Goal: Task Accomplishment & Management: Manage account settings

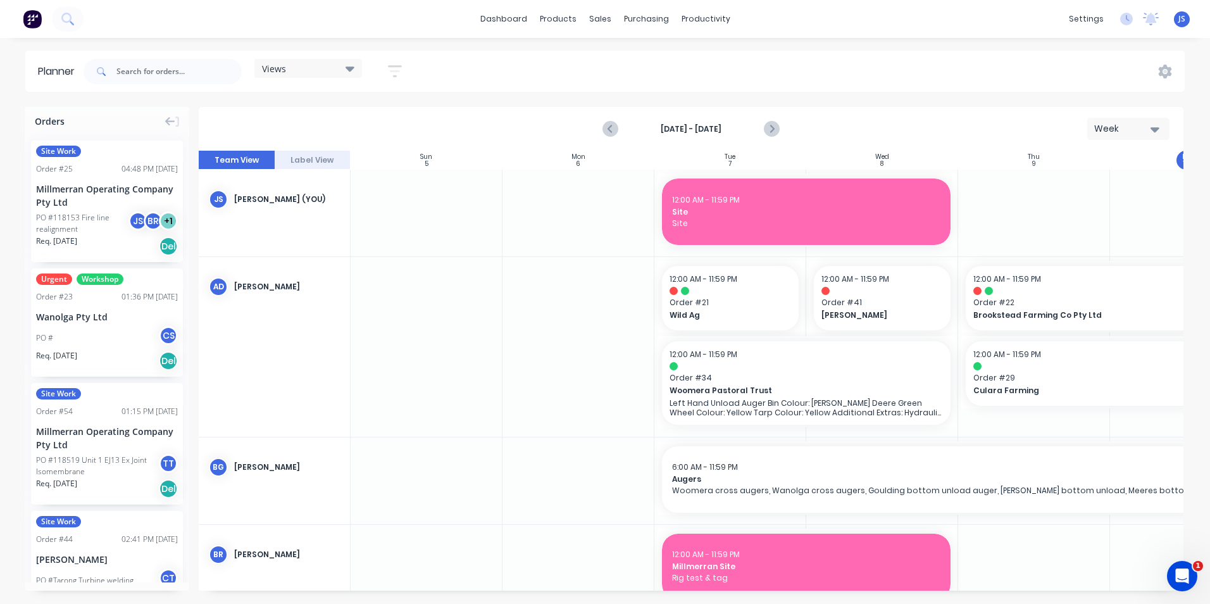
scroll to position [0, 1]
click at [720, 84] on div "Planner" at bounding box center [724, 85] width 30 height 11
click at [773, 126] on icon "Next page" at bounding box center [771, 128] width 15 height 15
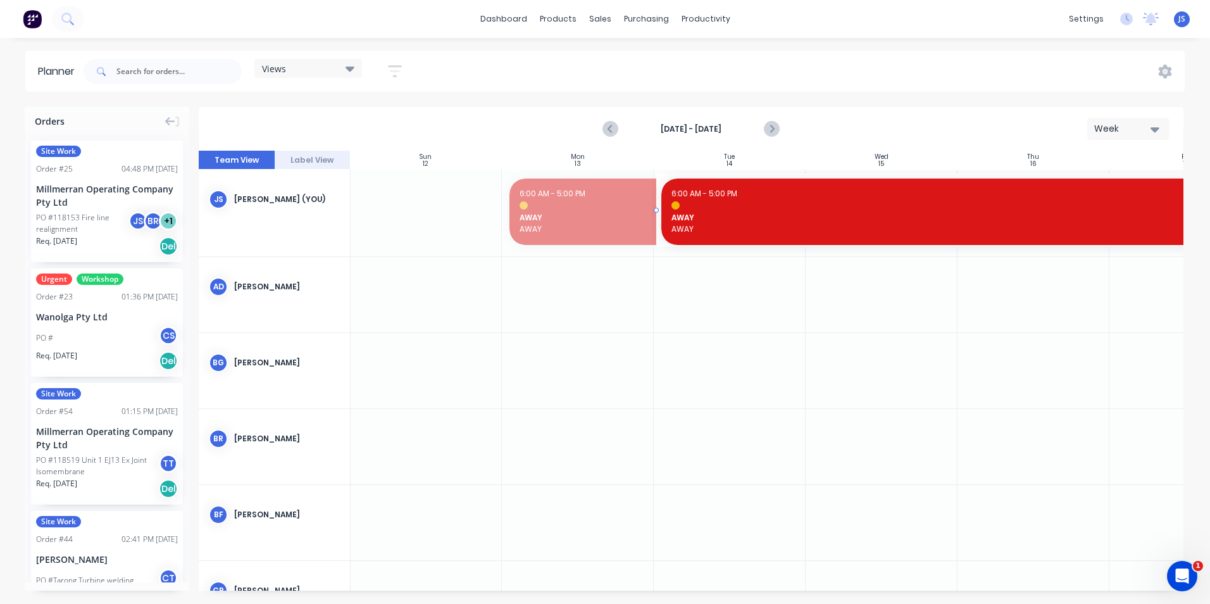
drag, startPoint x: 506, startPoint y: 209, endPoint x: 671, endPoint y: 211, distance: 165.8
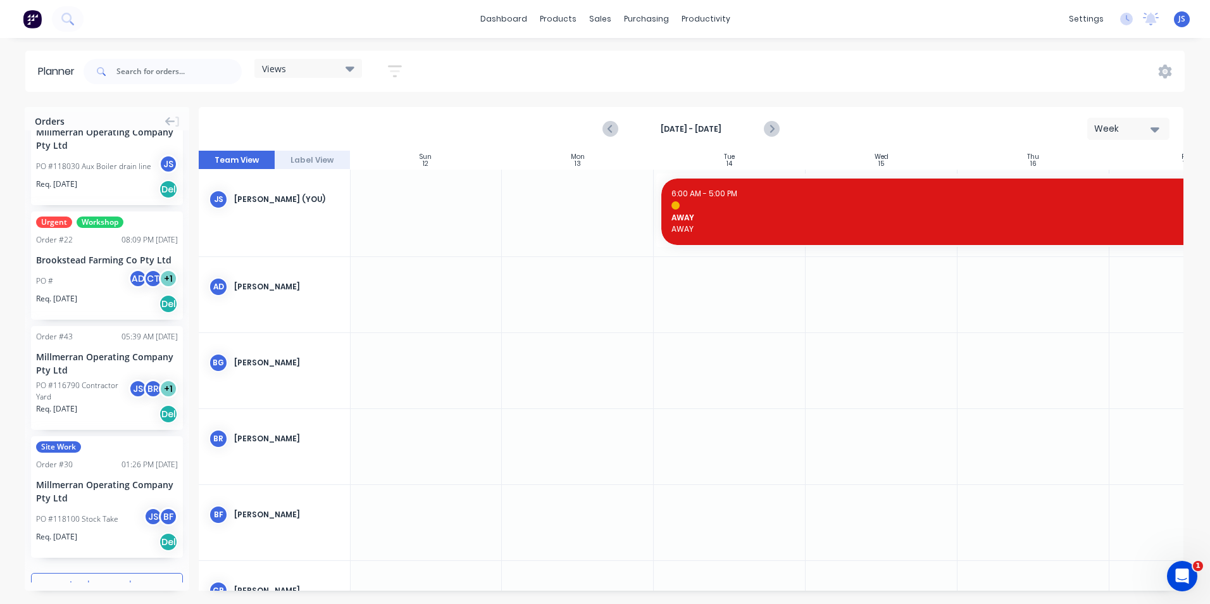
scroll to position [1775, 0]
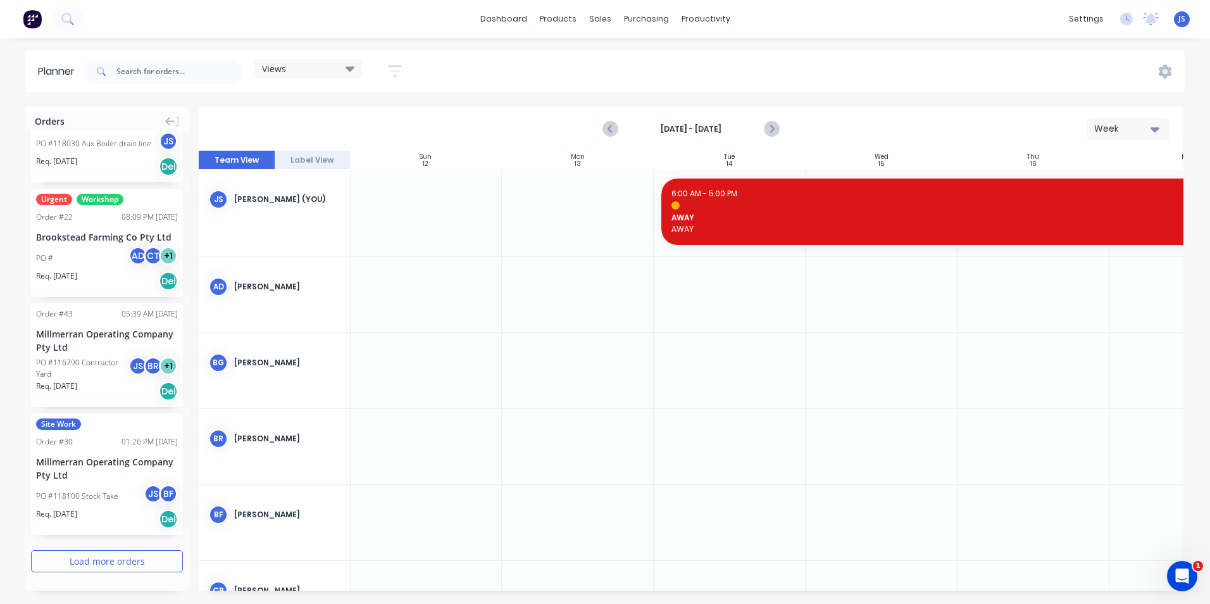
click at [82, 557] on button "Load more orders" at bounding box center [107, 561] width 152 height 22
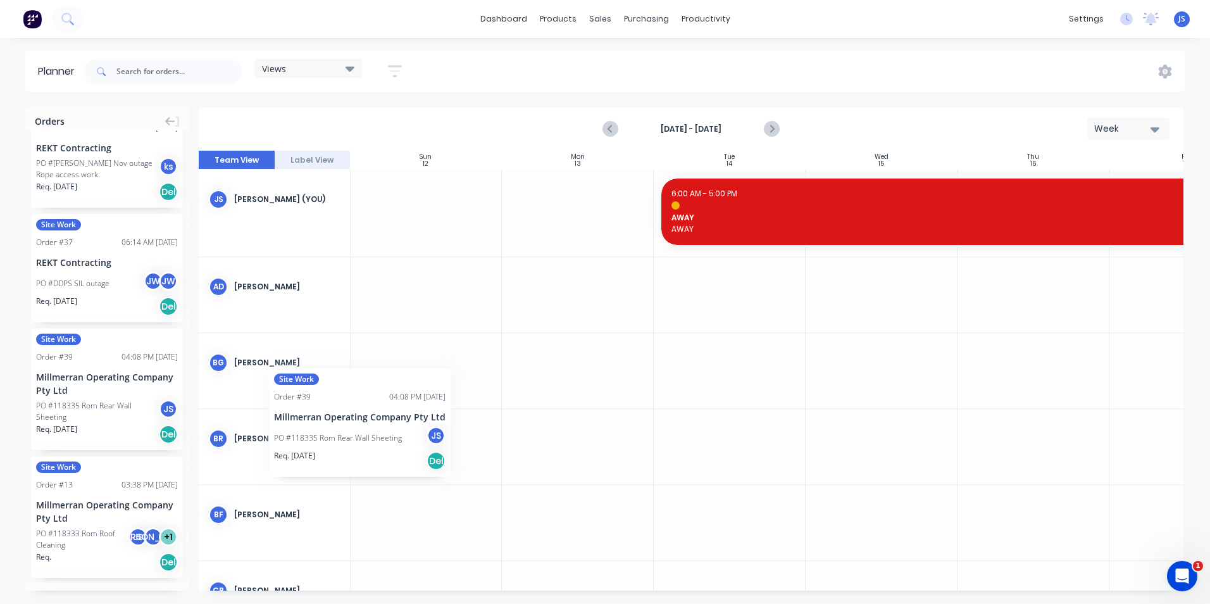
scroll to position [0, 0]
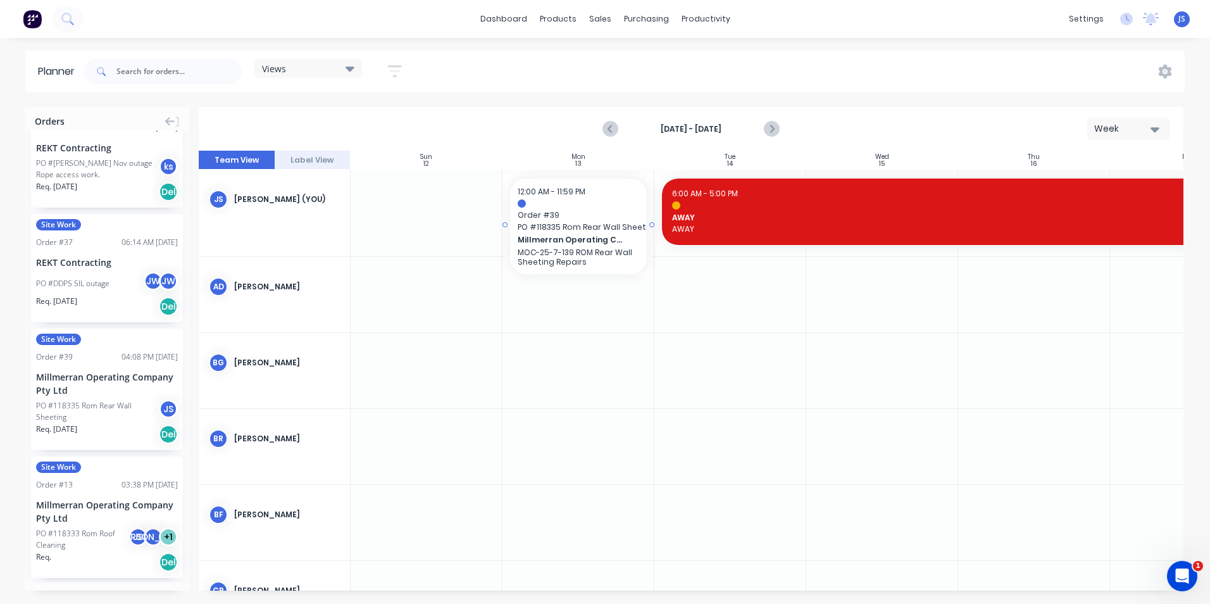
drag, startPoint x: 87, startPoint y: 360, endPoint x: 552, endPoint y: 209, distance: 488.8
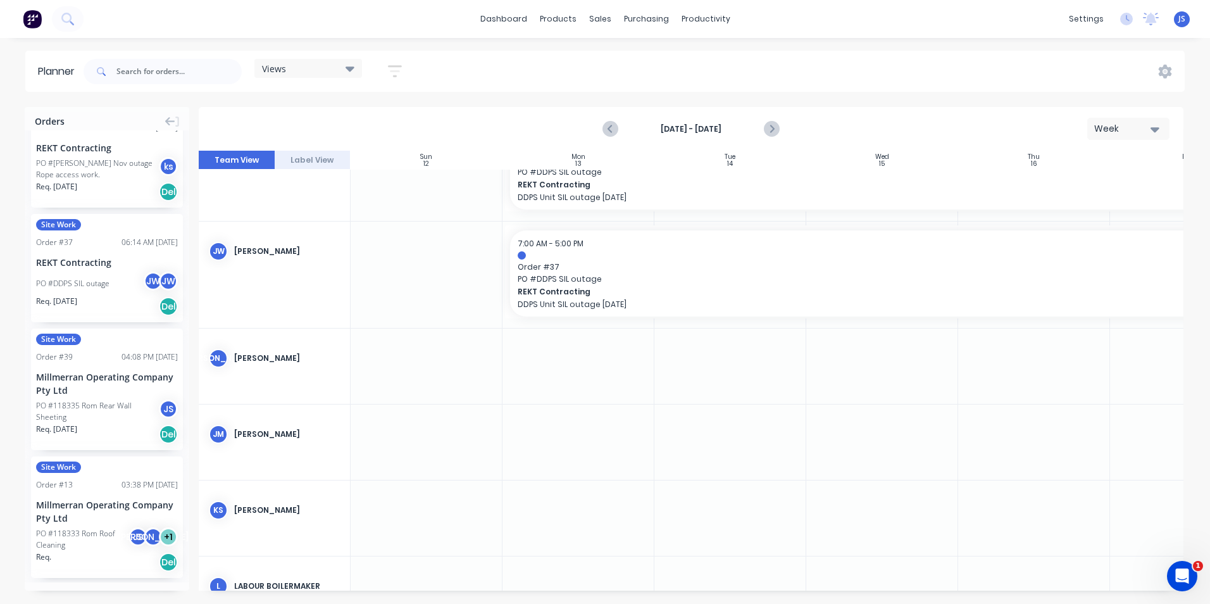
scroll to position [1139, 0]
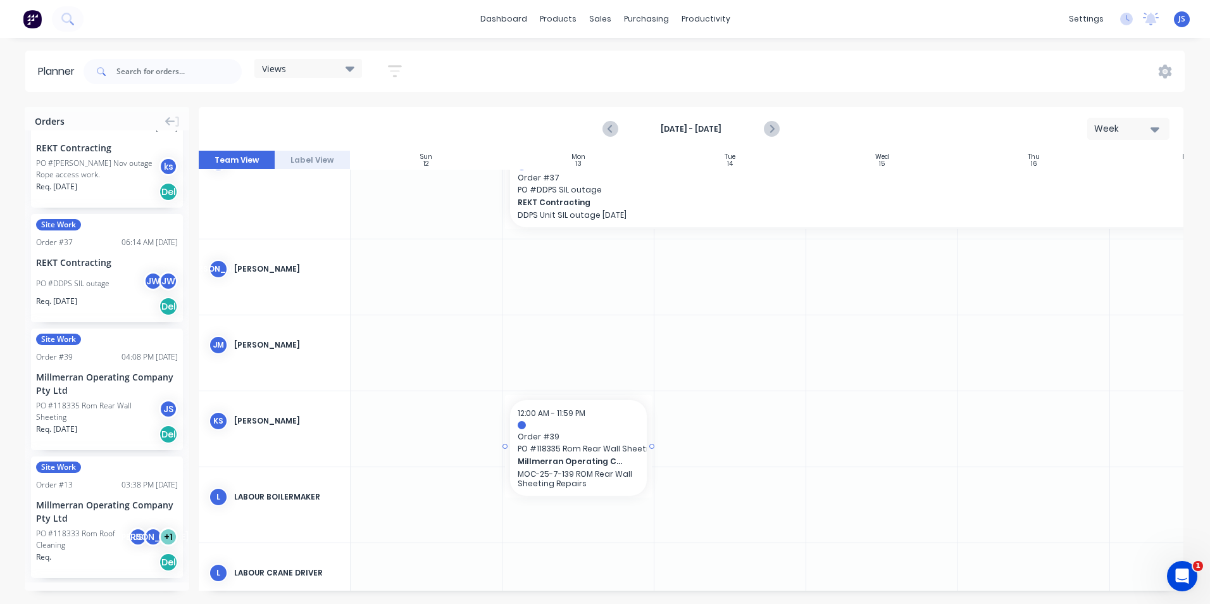
drag, startPoint x: 80, startPoint y: 406, endPoint x: 537, endPoint y: 401, distance: 457.5
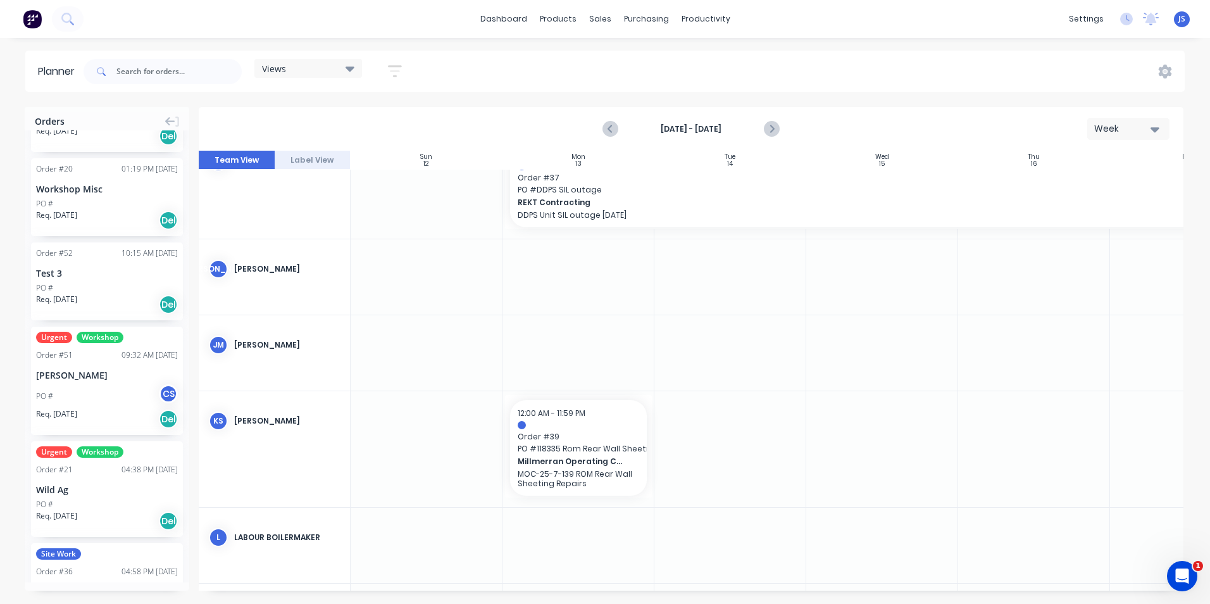
scroll to position [747, 0]
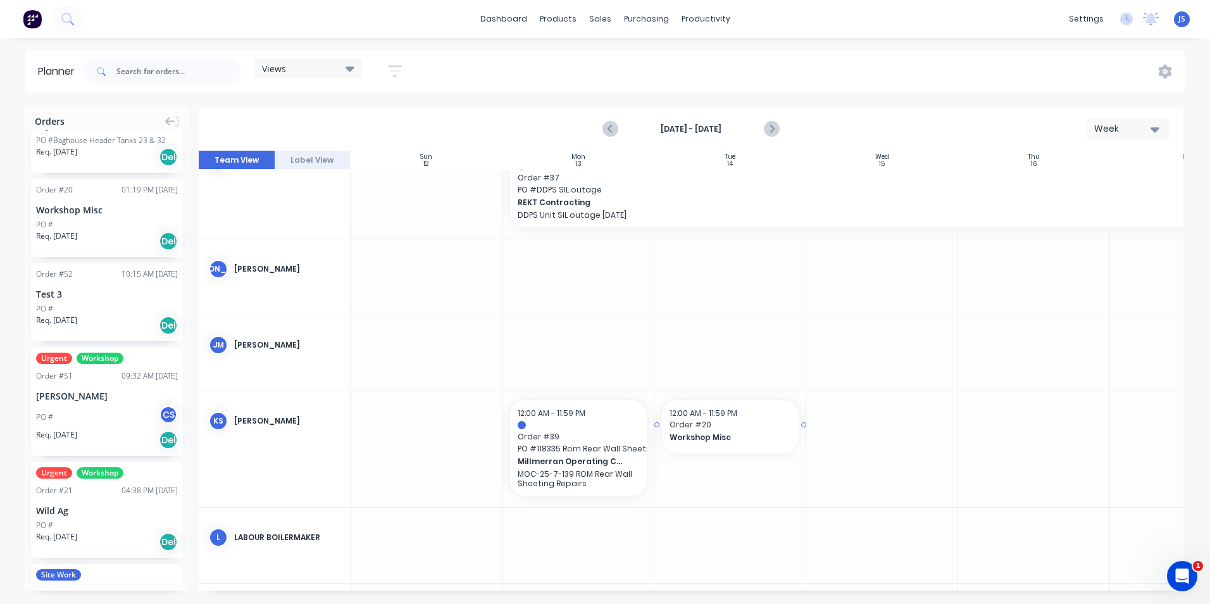
drag, startPoint x: 100, startPoint y: 218, endPoint x: 754, endPoint y: 447, distance: 693.2
drag, startPoint x: 805, startPoint y: 427, endPoint x: 1018, endPoint y: 425, distance: 213.2
click at [458, 350] on div at bounding box center [691, 371] width 985 height 440
click at [449, 440] on div at bounding box center [691, 371] width 985 height 440
click at [419, 531] on div at bounding box center [691, 371] width 985 height 440
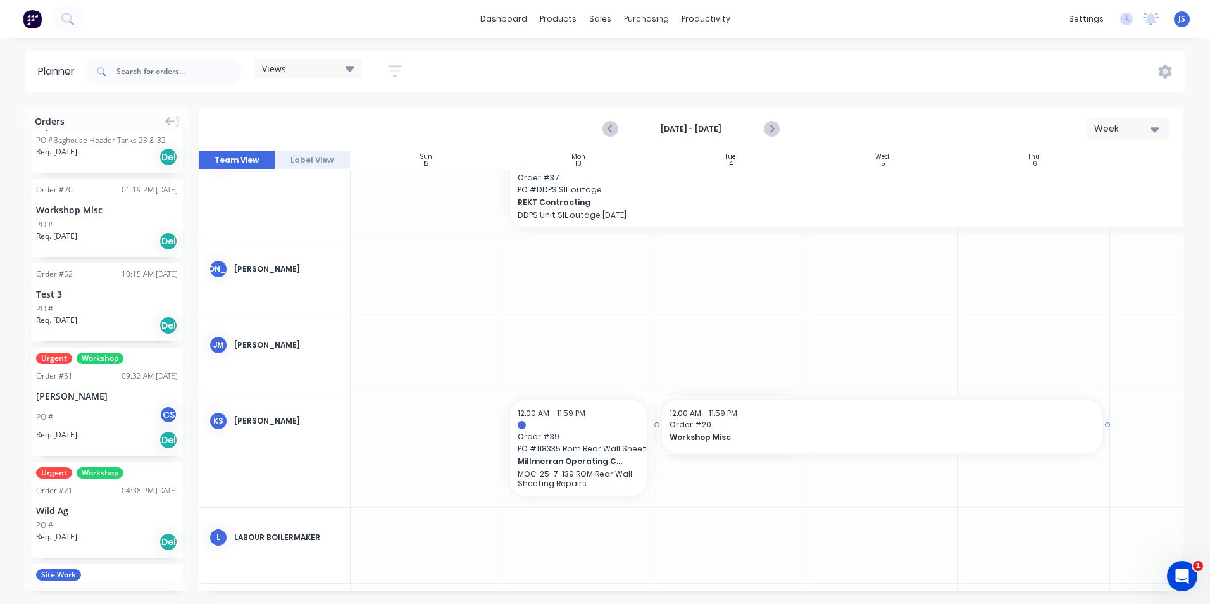
click at [419, 531] on div at bounding box center [691, 371] width 985 height 440
click at [427, 261] on div at bounding box center [691, 371] width 985 height 440
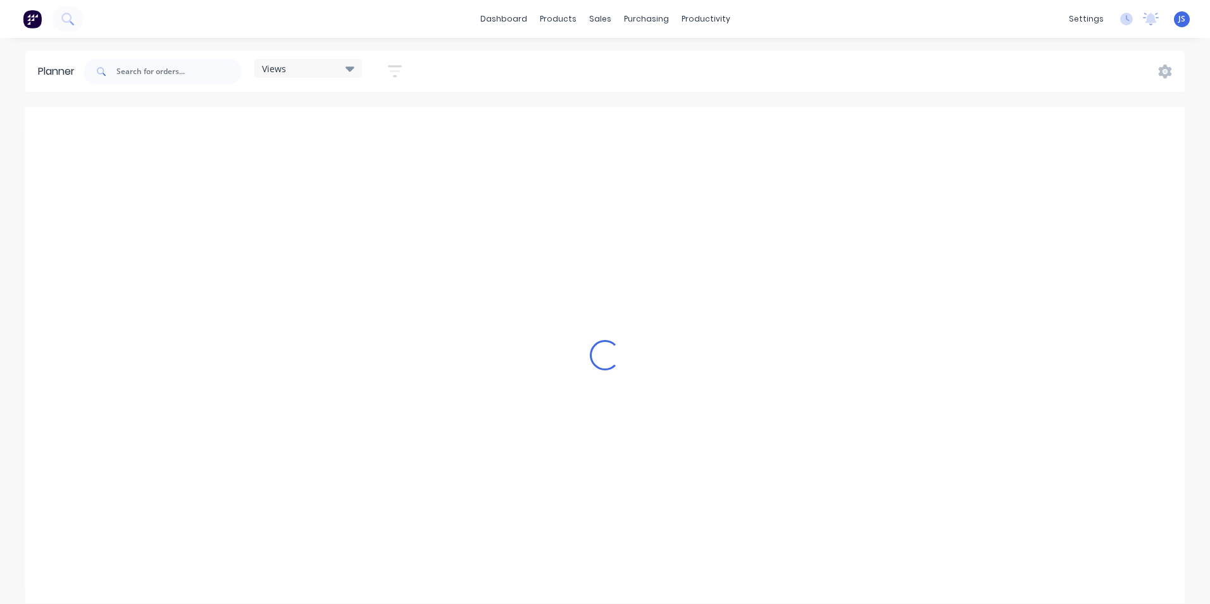
scroll to position [0, 2430]
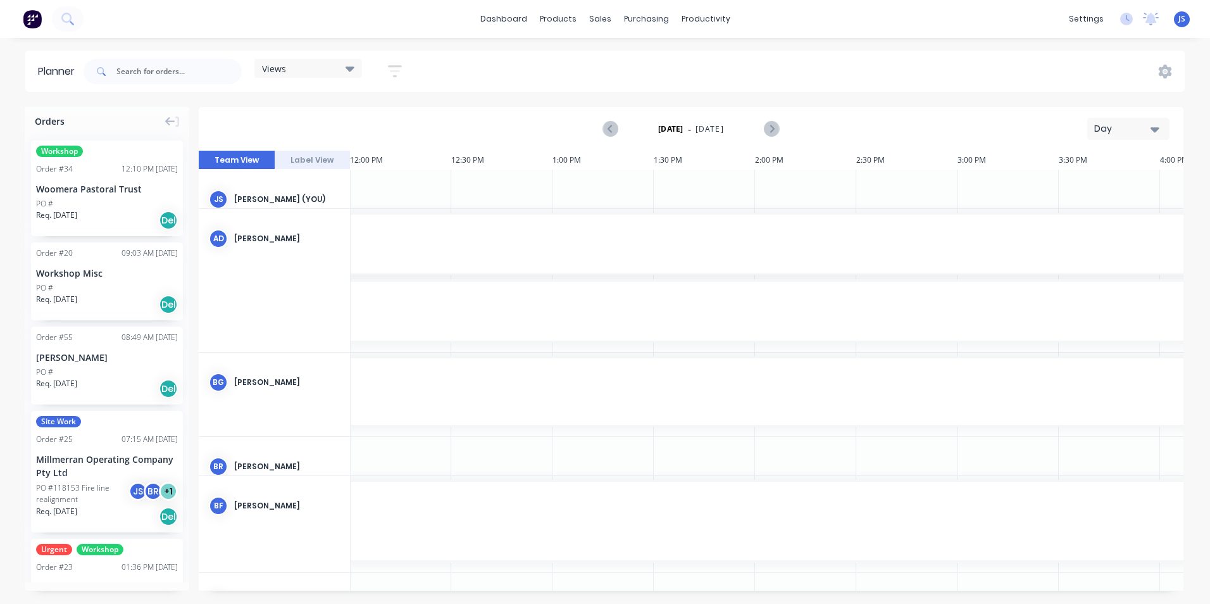
click at [1150, 130] on icon "button" at bounding box center [1154, 129] width 9 height 14
click at [1102, 185] on div "Week" at bounding box center [1105, 187] width 125 height 25
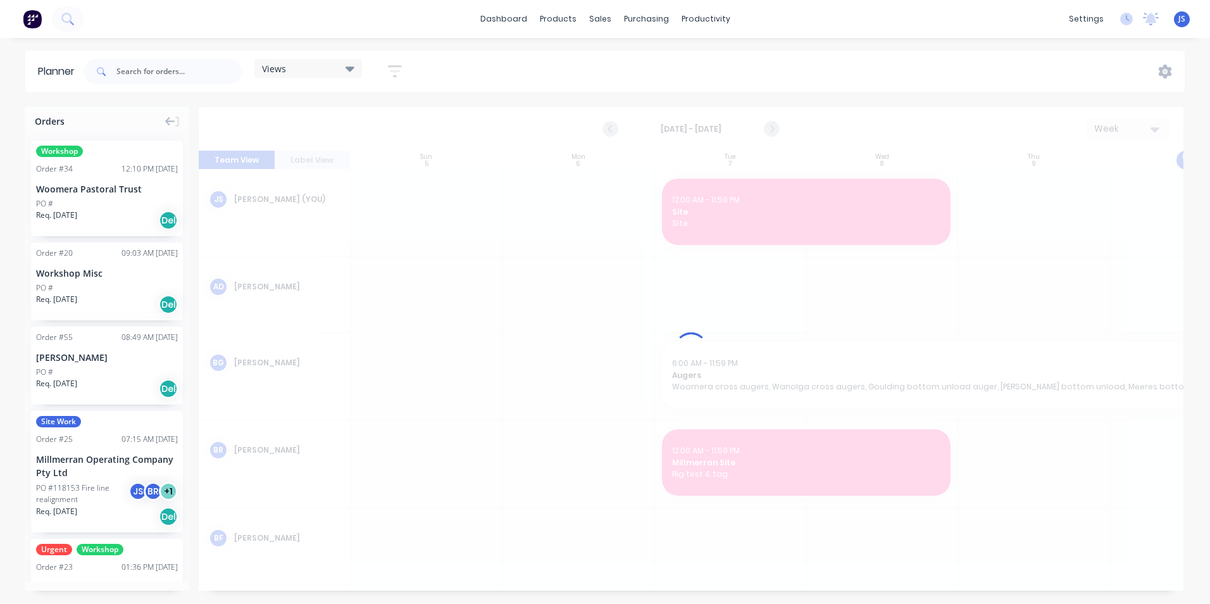
scroll to position [0, 1]
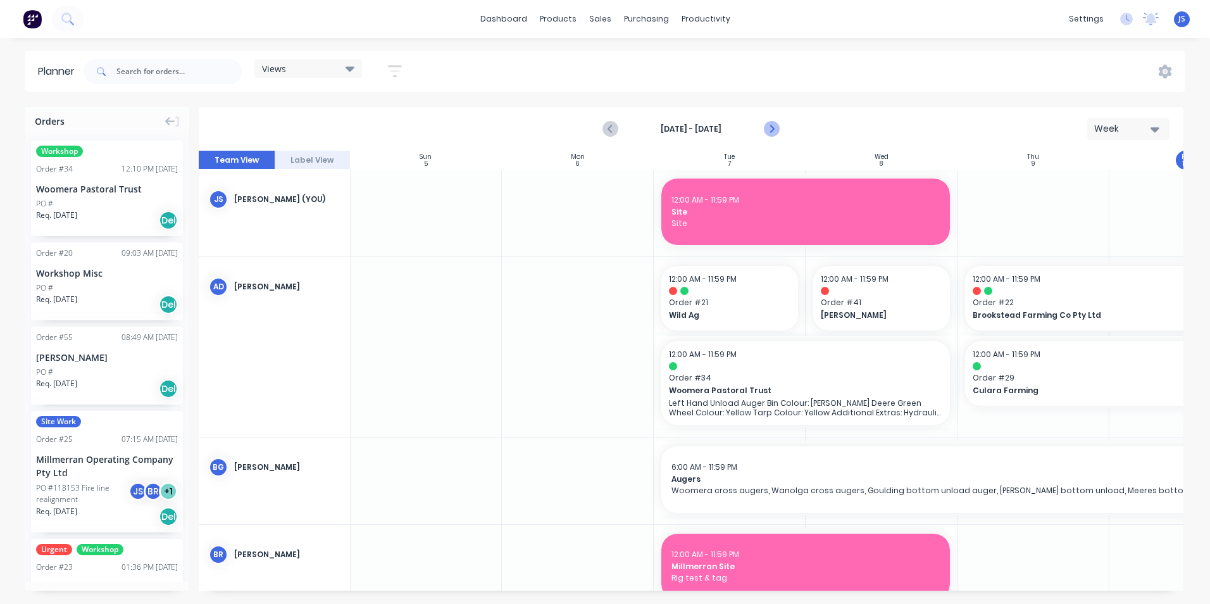
click at [773, 125] on icon "Next page" at bounding box center [771, 128] width 15 height 15
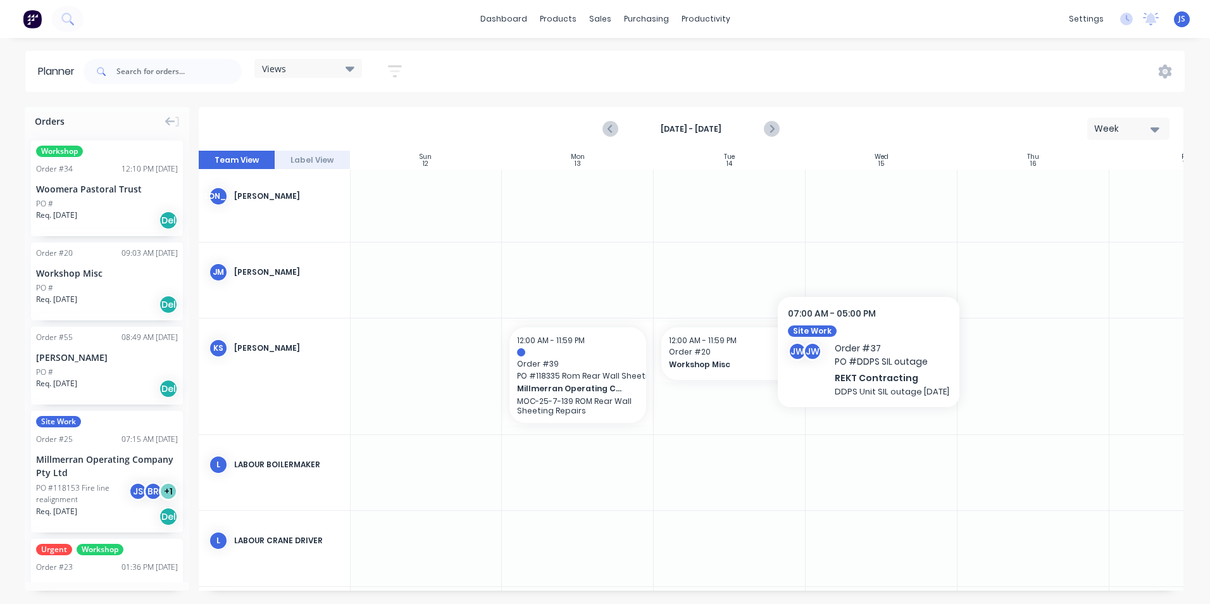
scroll to position [1265, 1]
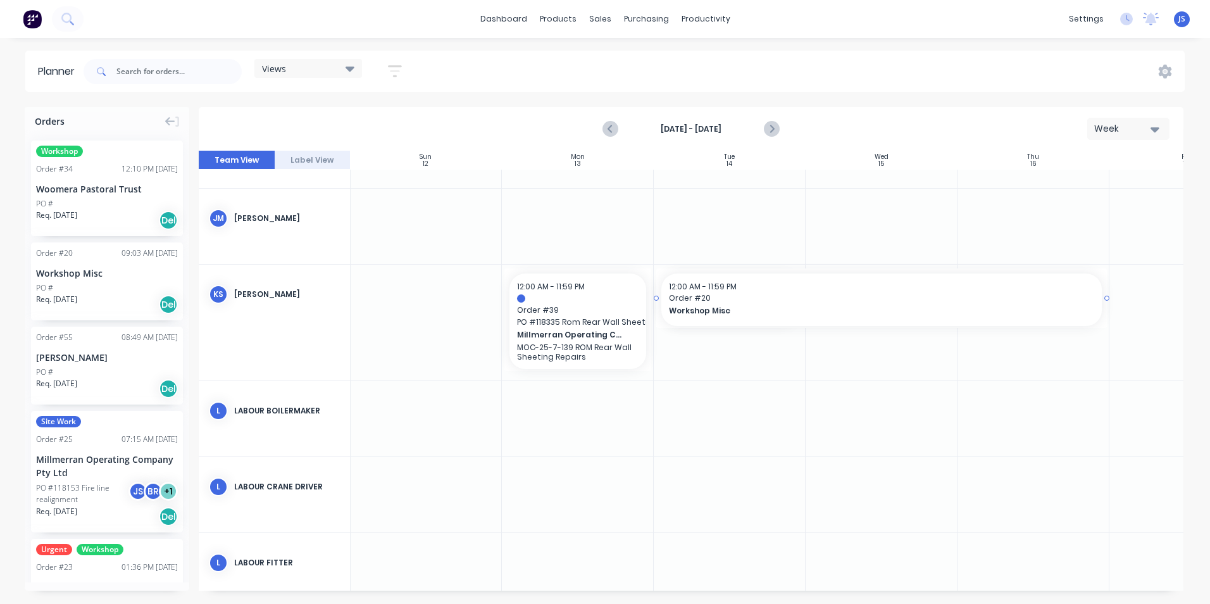
drag, startPoint x: 804, startPoint y: 297, endPoint x: 995, endPoint y: 303, distance: 191.8
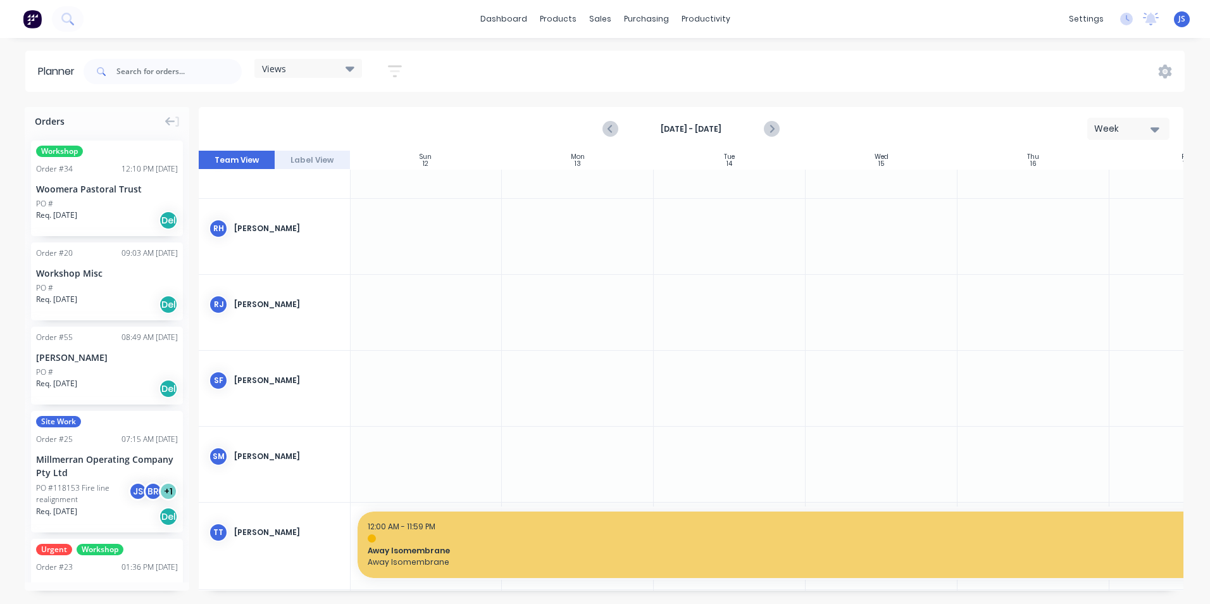
scroll to position [1904, 1]
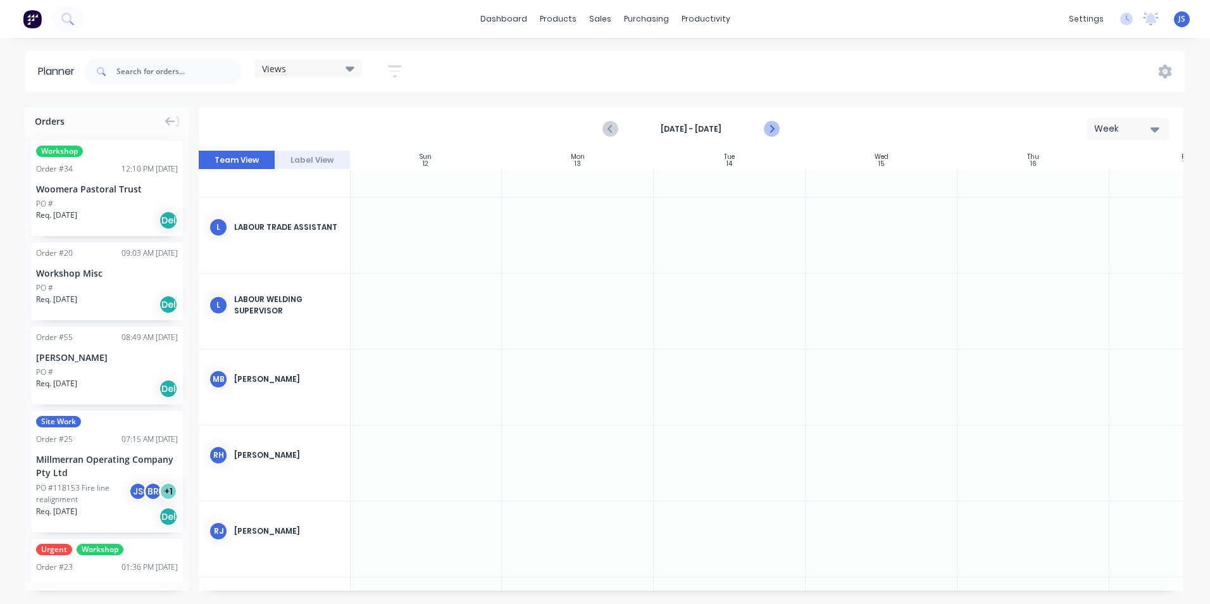
click at [774, 128] on icon "Next page" at bounding box center [771, 128] width 15 height 15
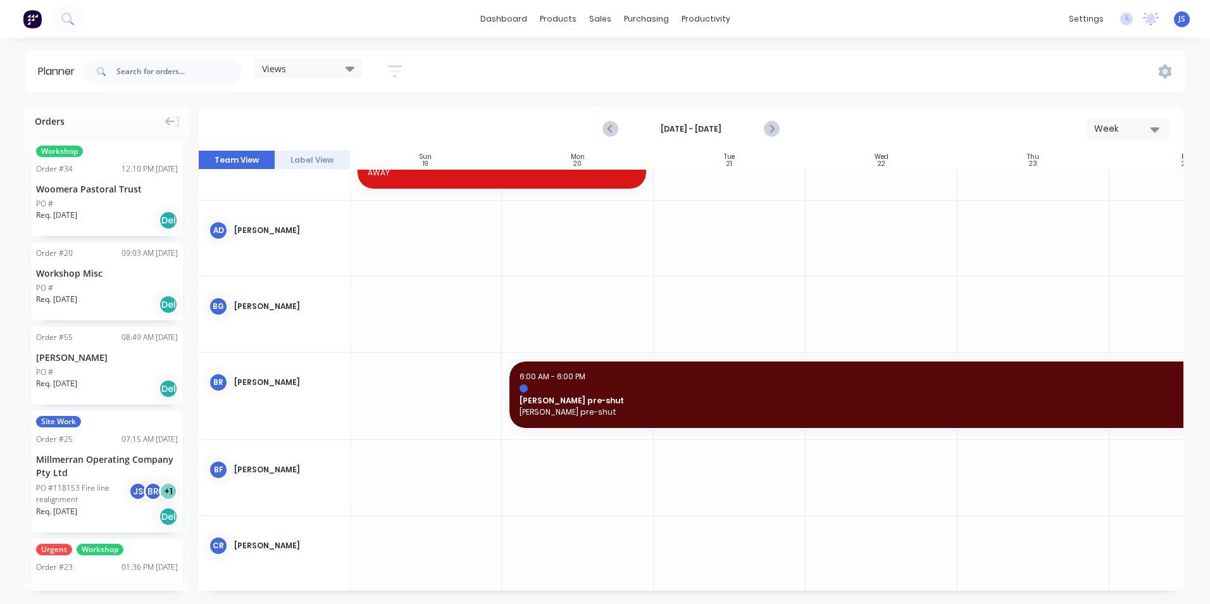
scroll to position [0, 1]
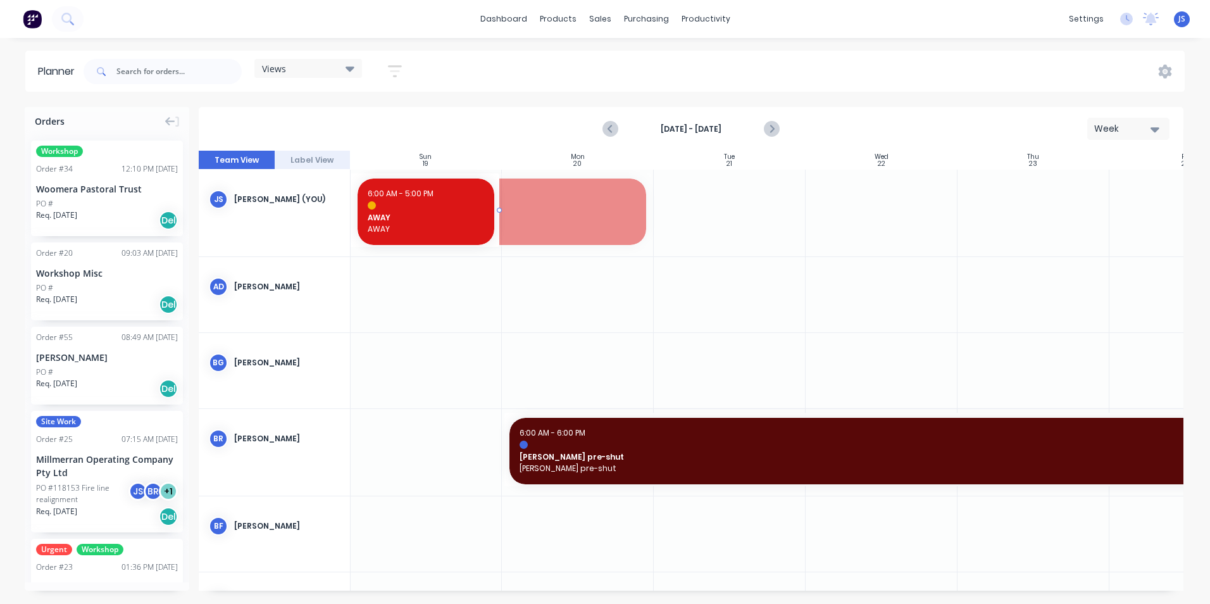
drag, startPoint x: 649, startPoint y: 208, endPoint x: 456, endPoint y: 204, distance: 193.7
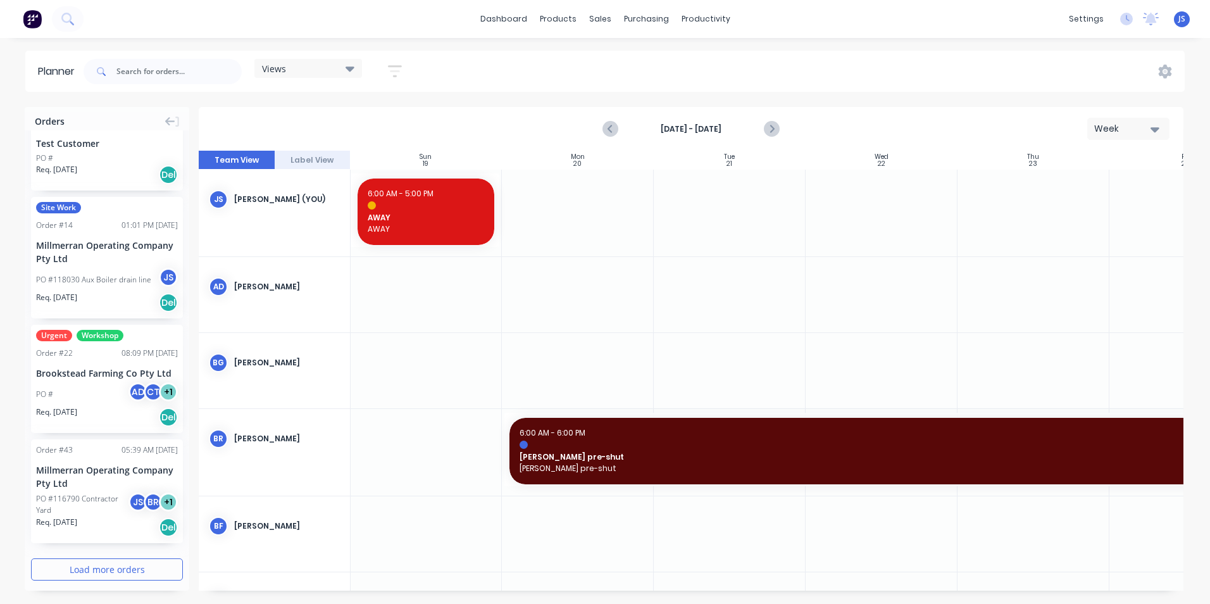
scroll to position [1732, 0]
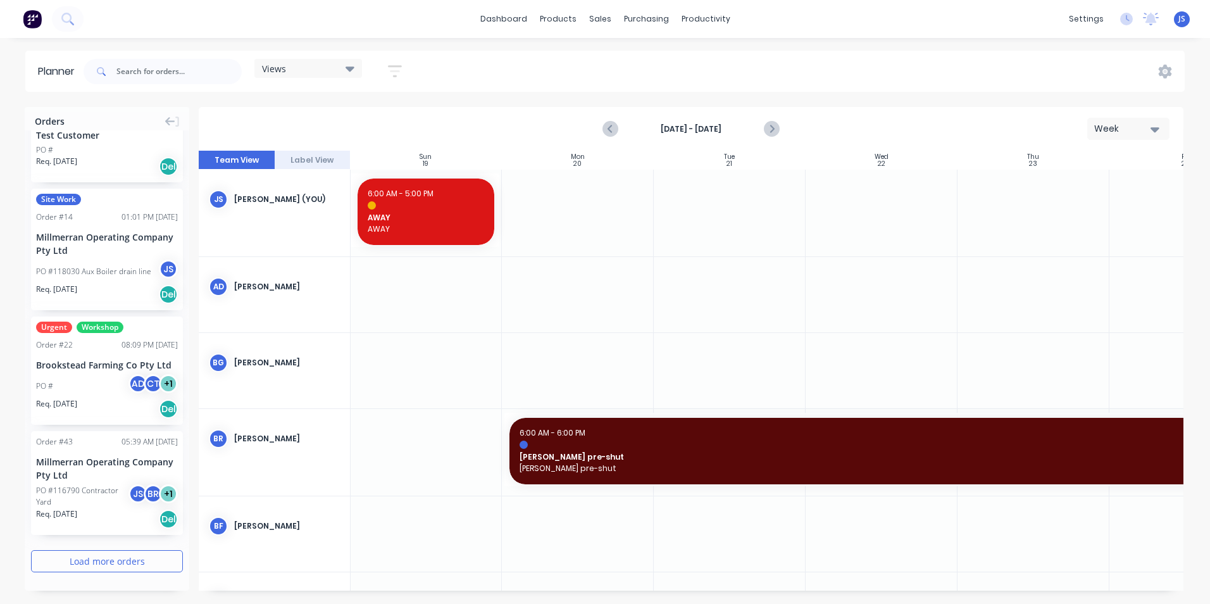
click at [95, 558] on button "Load more orders" at bounding box center [107, 561] width 152 height 22
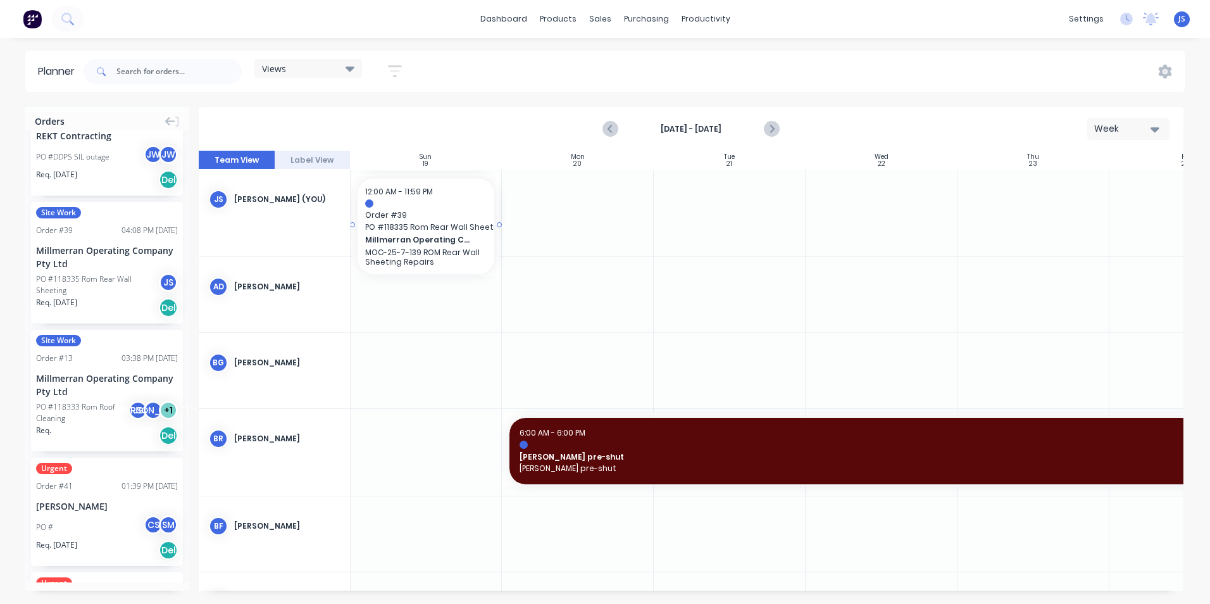
scroll to position [0, 0]
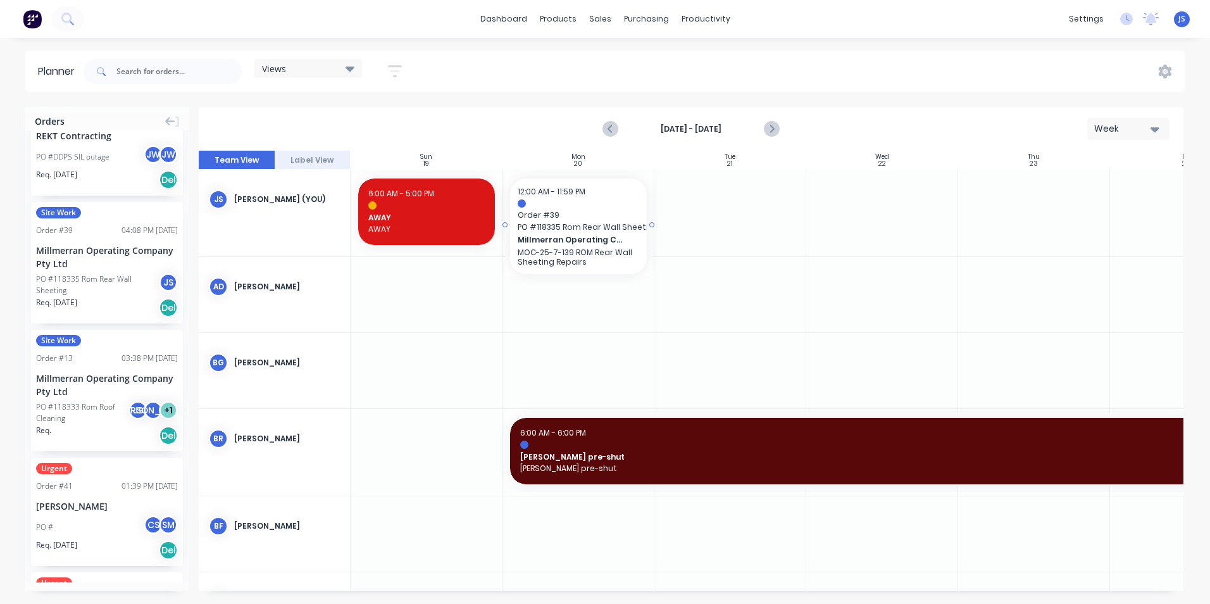
drag, startPoint x: 111, startPoint y: 278, endPoint x: 568, endPoint y: 201, distance: 463.9
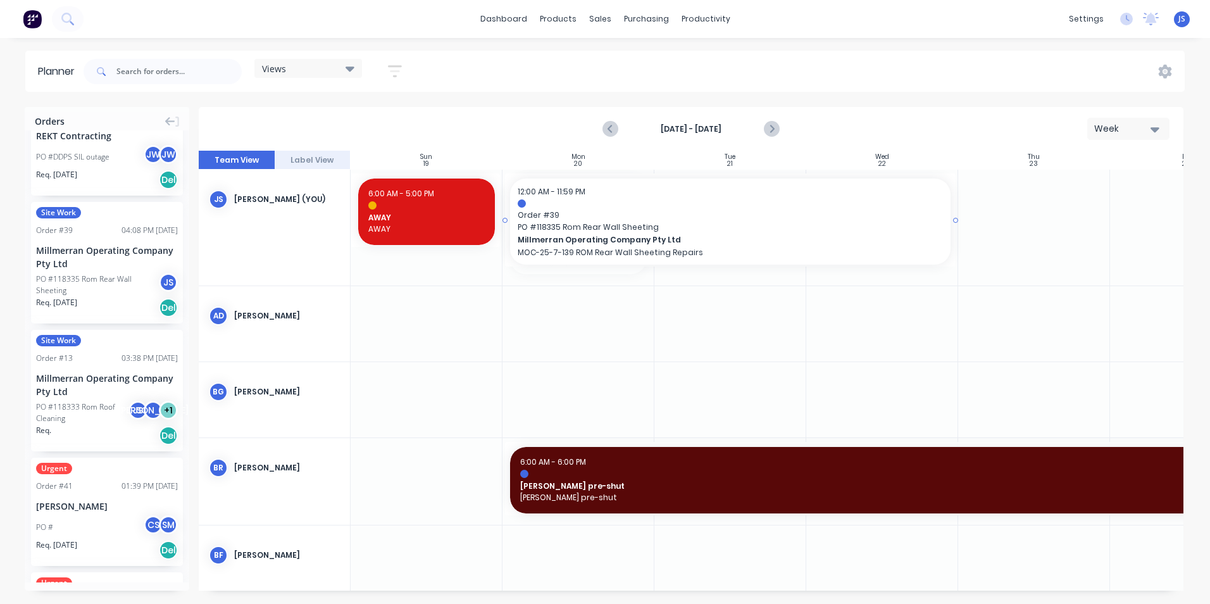
drag, startPoint x: 650, startPoint y: 225, endPoint x: 843, endPoint y: 223, distance: 192.4
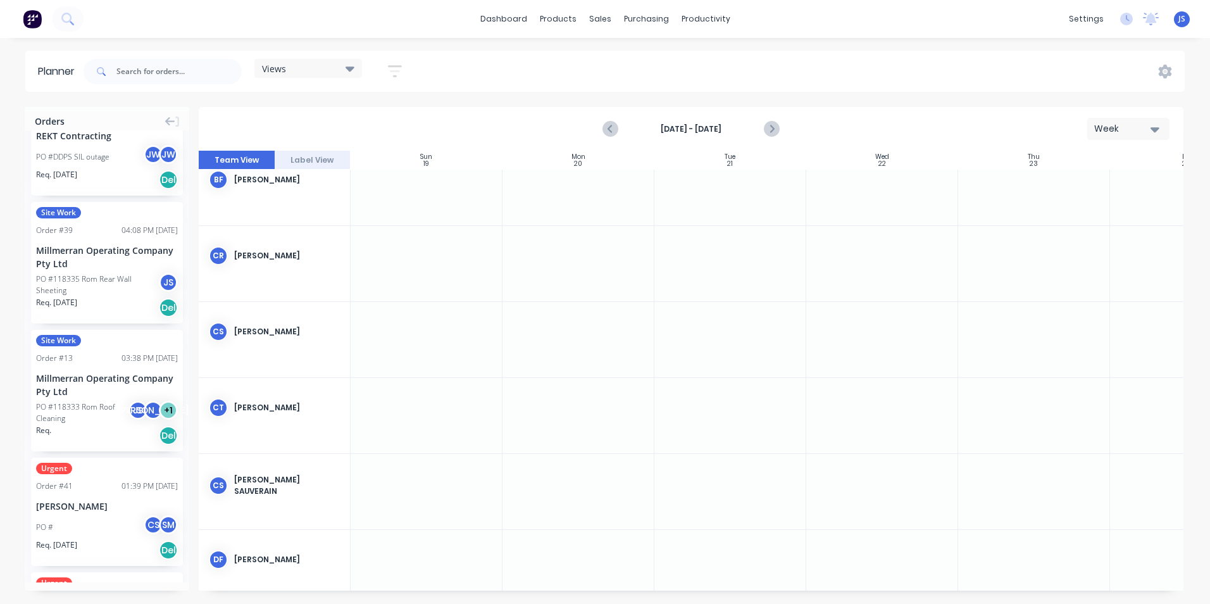
scroll to position [380, 0]
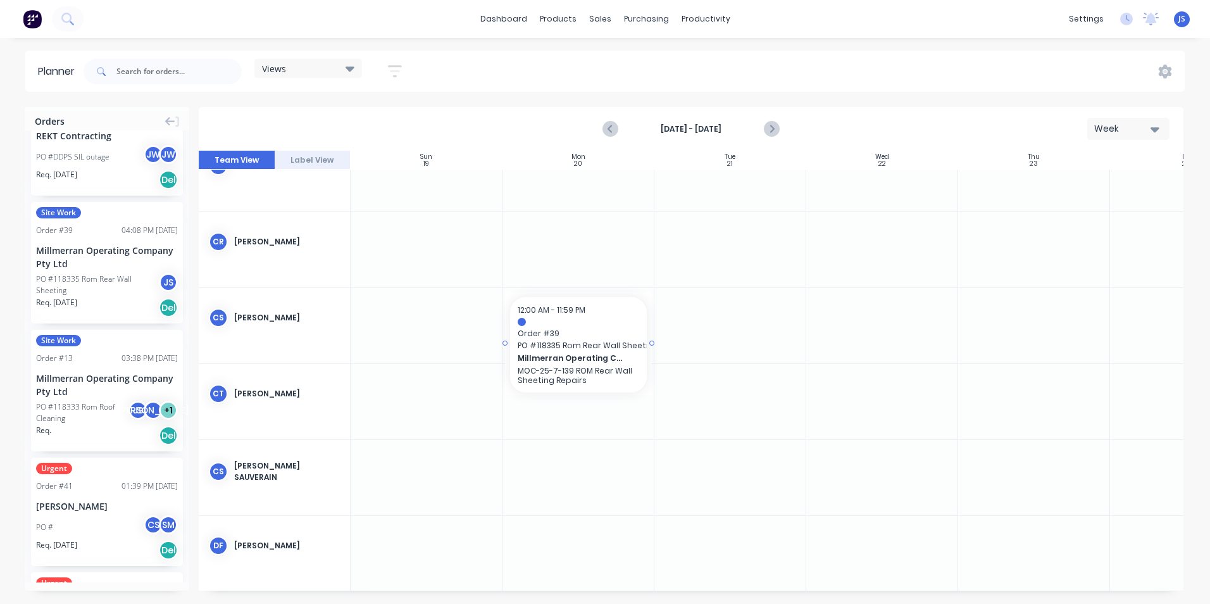
drag, startPoint x: 96, startPoint y: 256, endPoint x: 561, endPoint y: 290, distance: 465.7
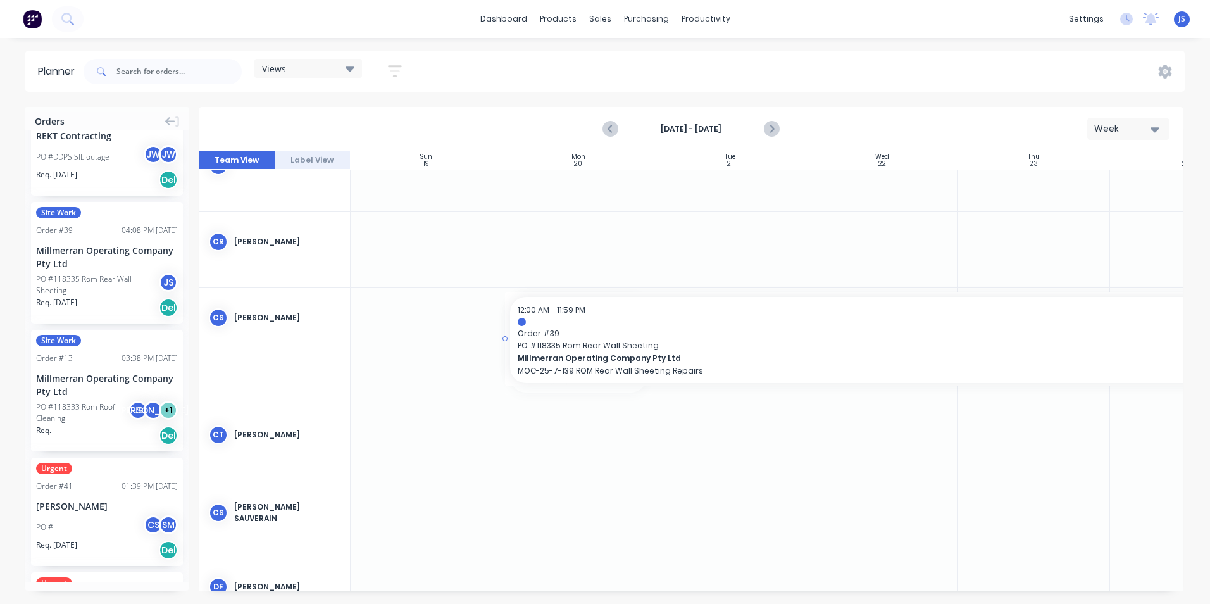
drag, startPoint x: 652, startPoint y: 342, endPoint x: 1140, endPoint y: 342, distance: 487.8
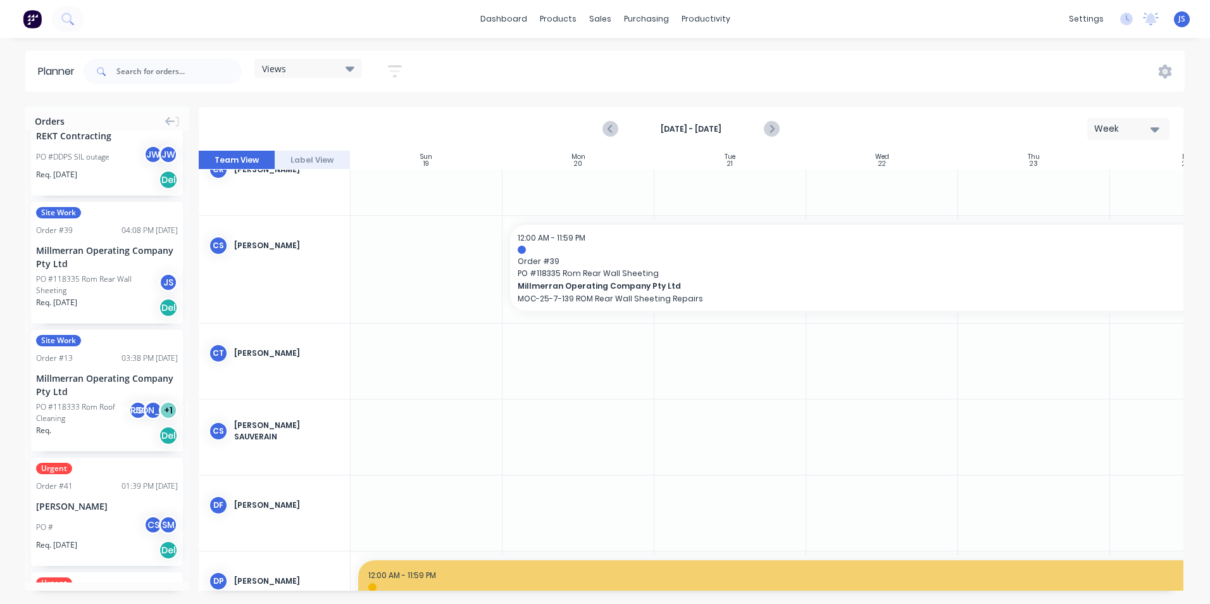
scroll to position [443, 0]
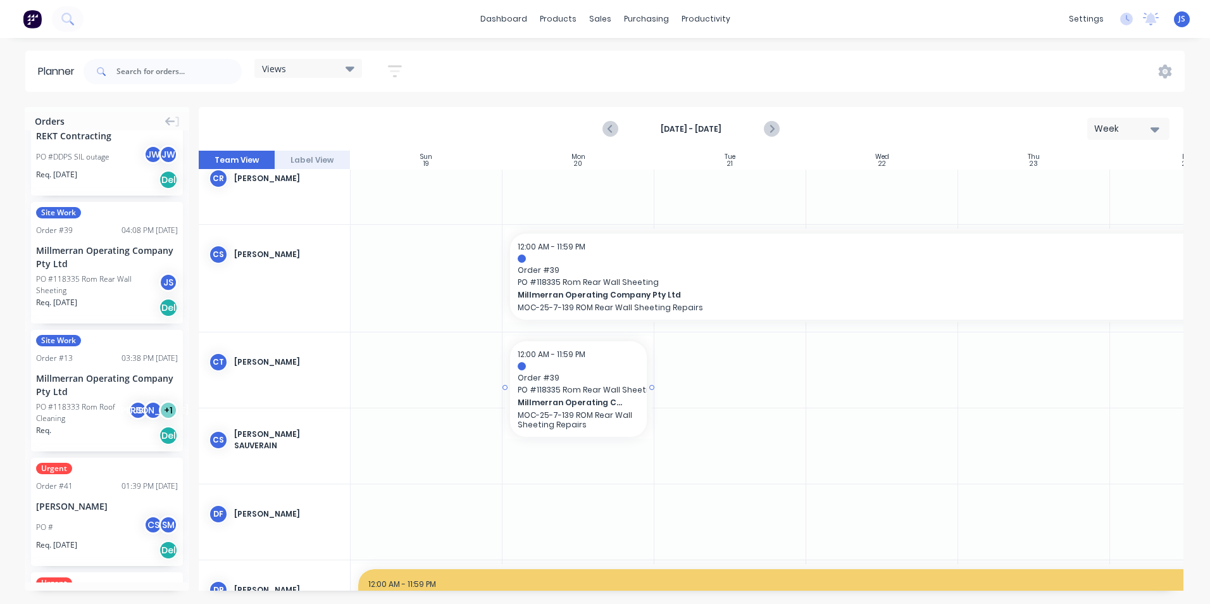
drag, startPoint x: 101, startPoint y: 278, endPoint x: 573, endPoint y: 345, distance: 477.5
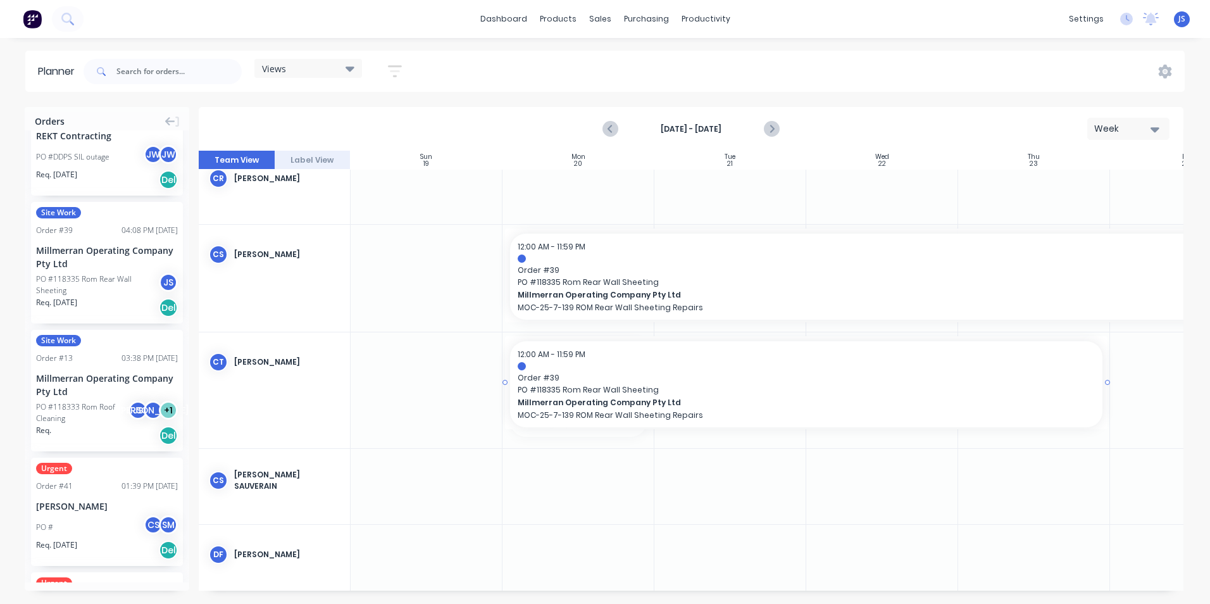
drag, startPoint x: 652, startPoint y: 386, endPoint x: 1007, endPoint y: 382, distance: 355.0
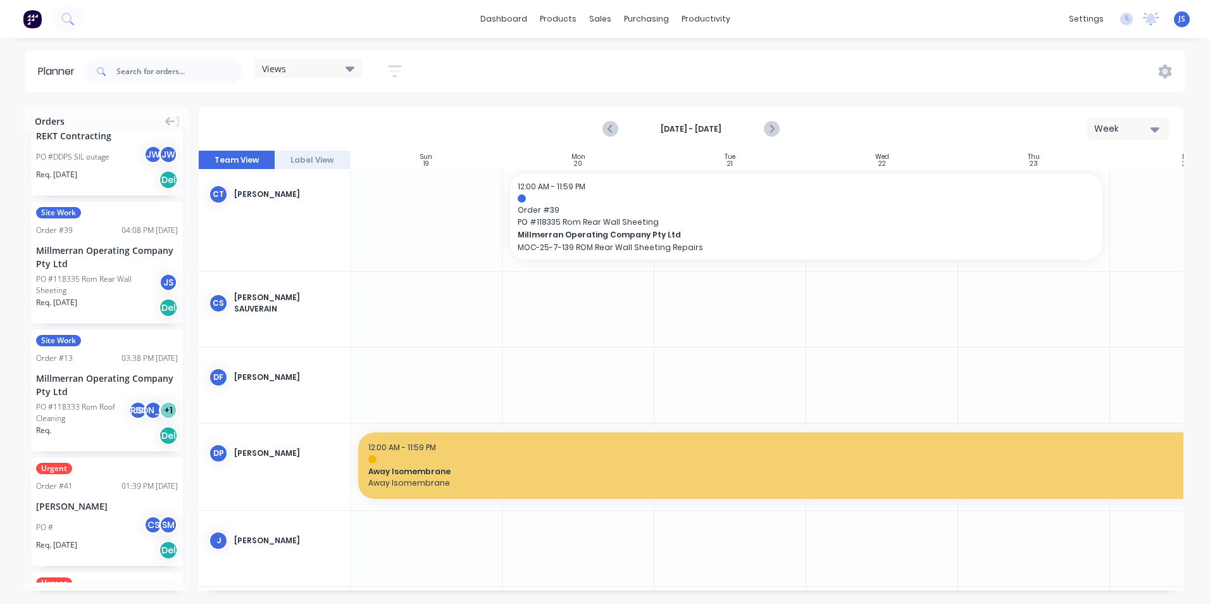
scroll to position [633, 0]
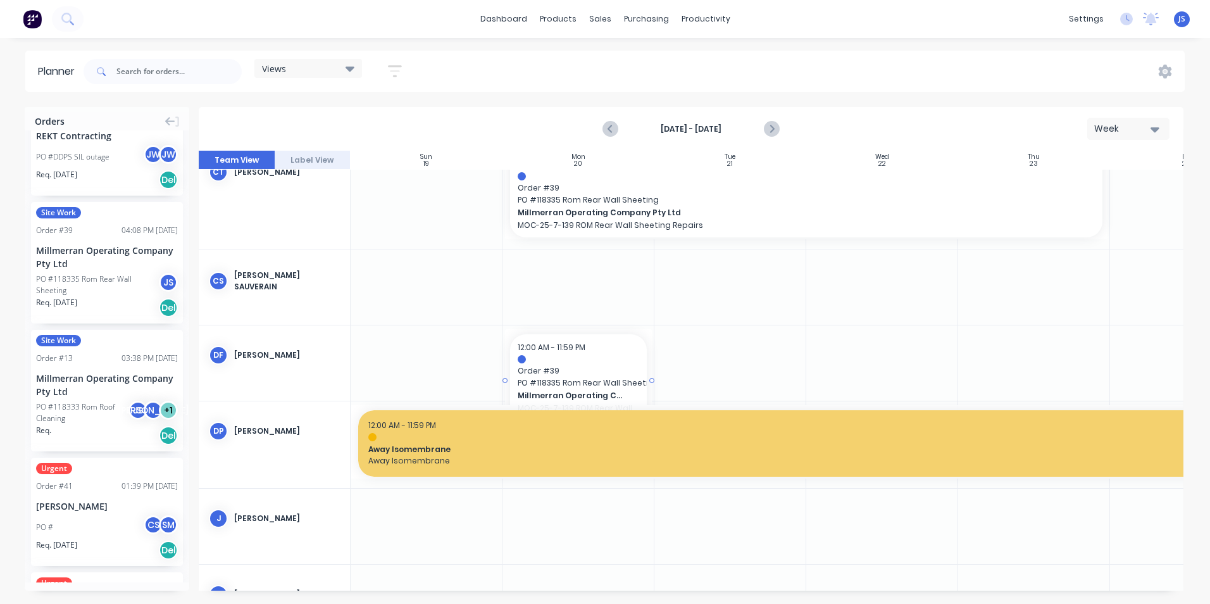
drag, startPoint x: 99, startPoint y: 267, endPoint x: 550, endPoint y: 331, distance: 455.6
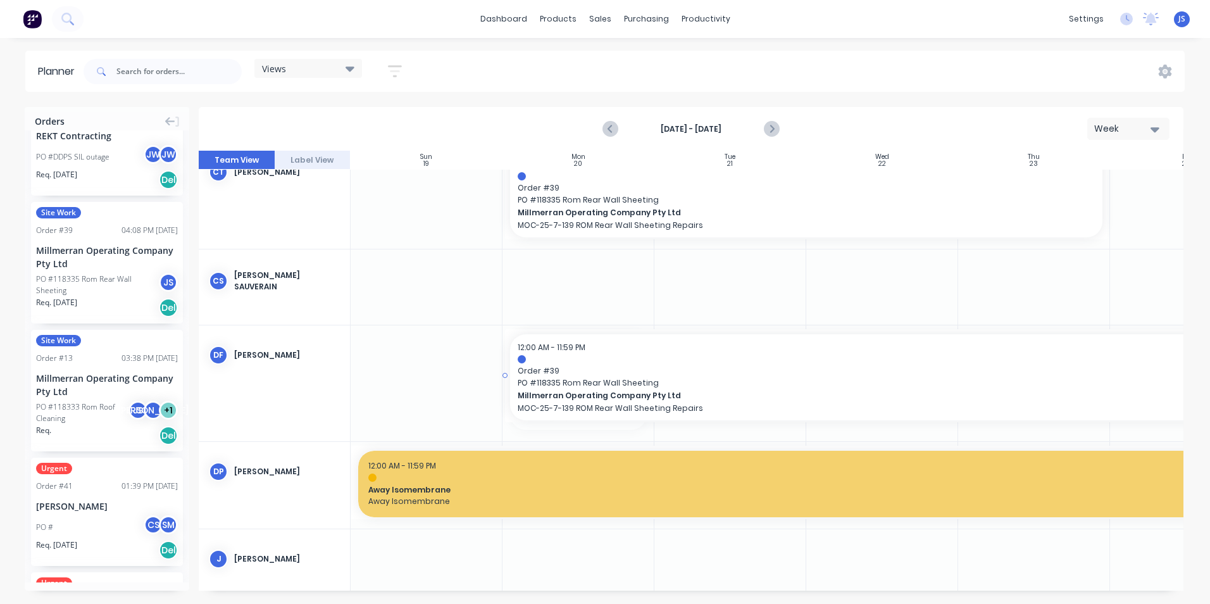
drag, startPoint x: 652, startPoint y: 381, endPoint x: 1140, endPoint y: 375, distance: 487.9
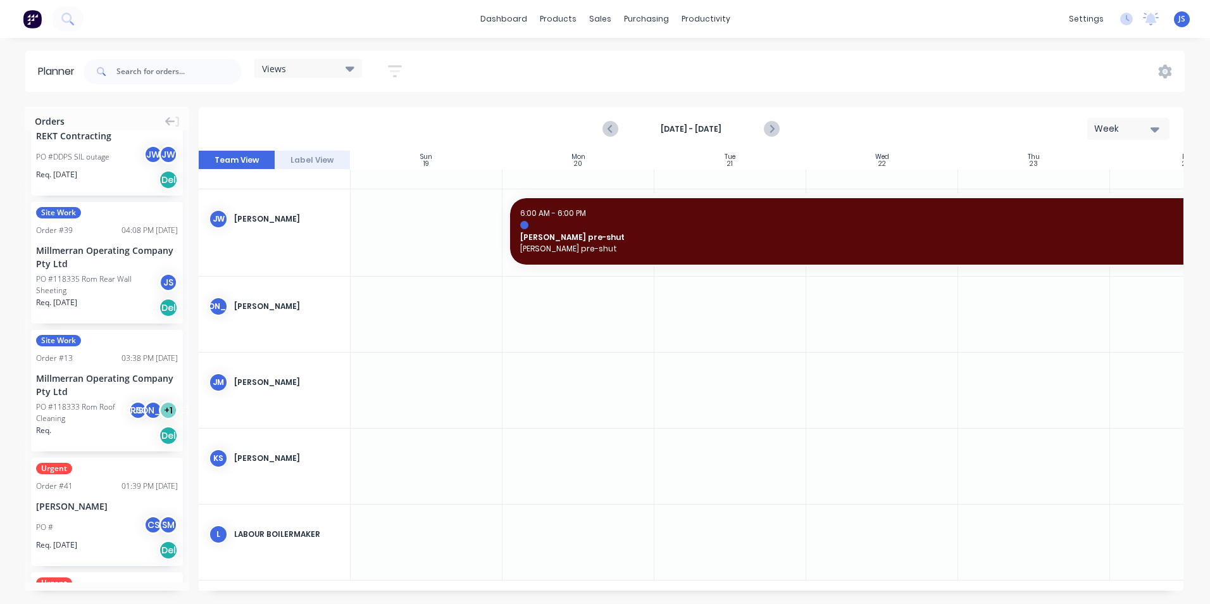
scroll to position [1202, 0]
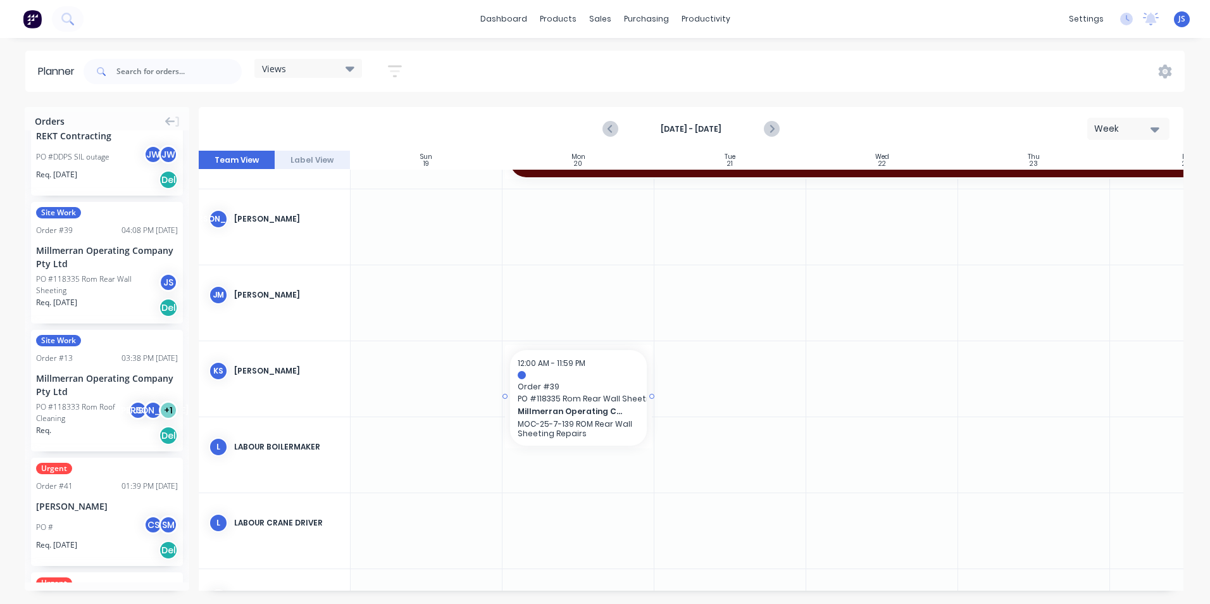
drag, startPoint x: 92, startPoint y: 267, endPoint x: 542, endPoint y: 351, distance: 457.5
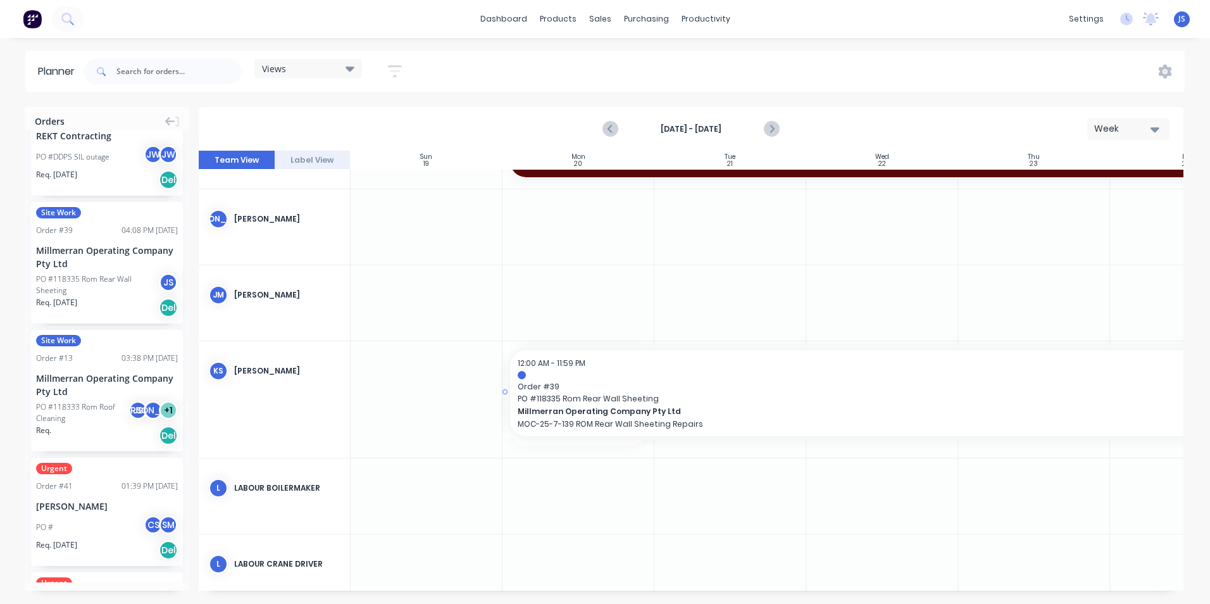
drag, startPoint x: 653, startPoint y: 396, endPoint x: 1145, endPoint y: 401, distance: 491.6
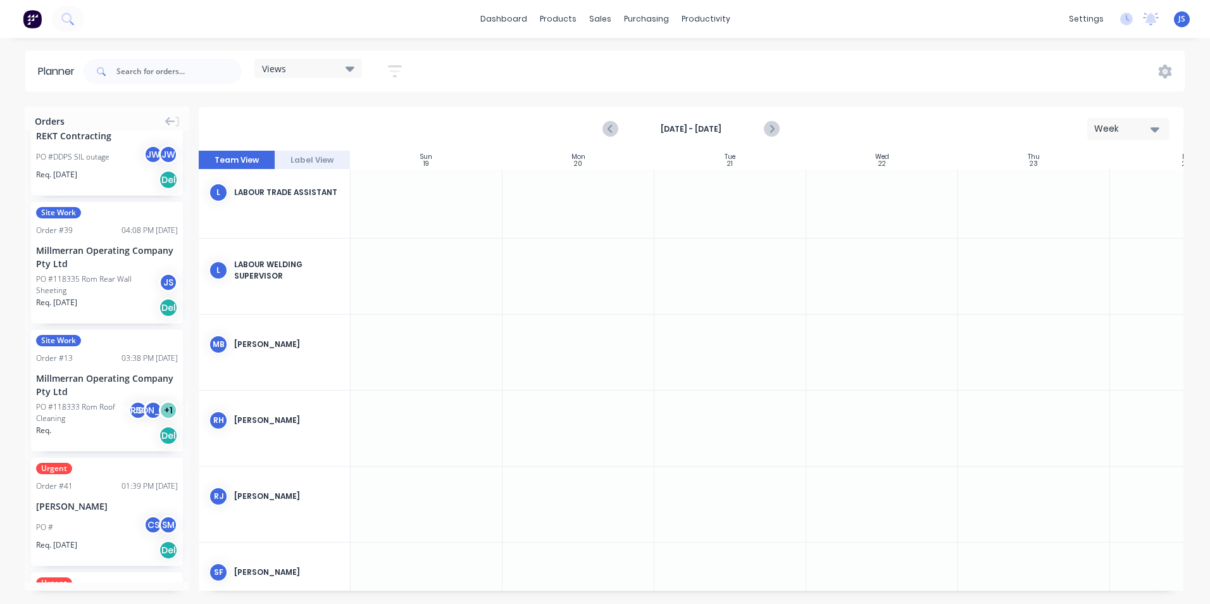
scroll to position [1961, 0]
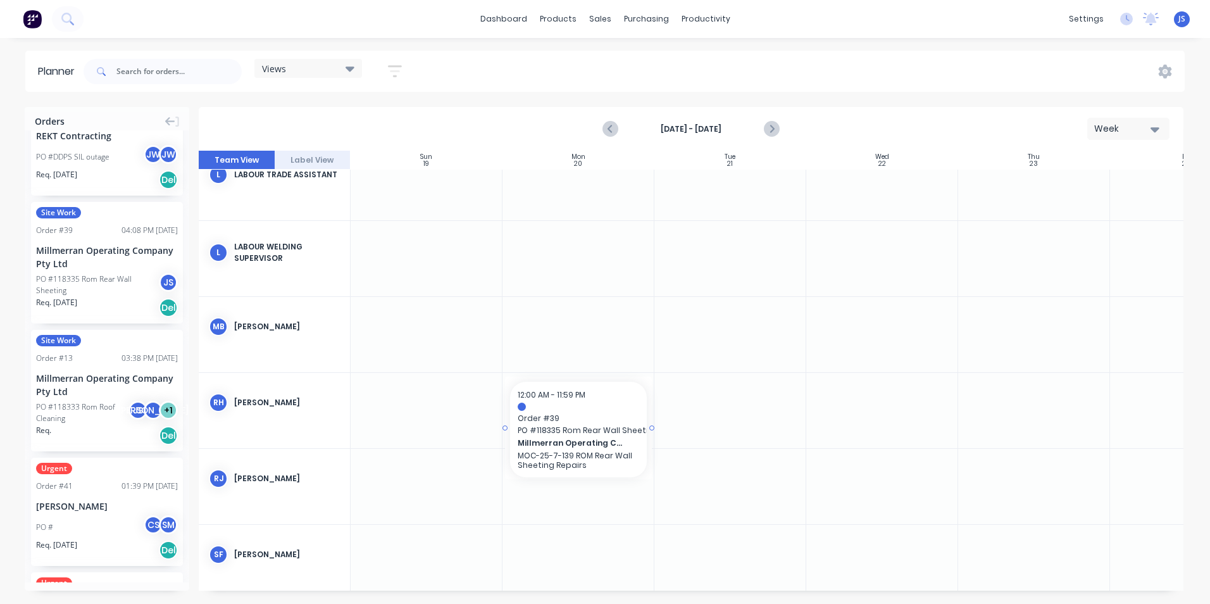
drag, startPoint x: 77, startPoint y: 274, endPoint x: 545, endPoint y: 393, distance: 482.5
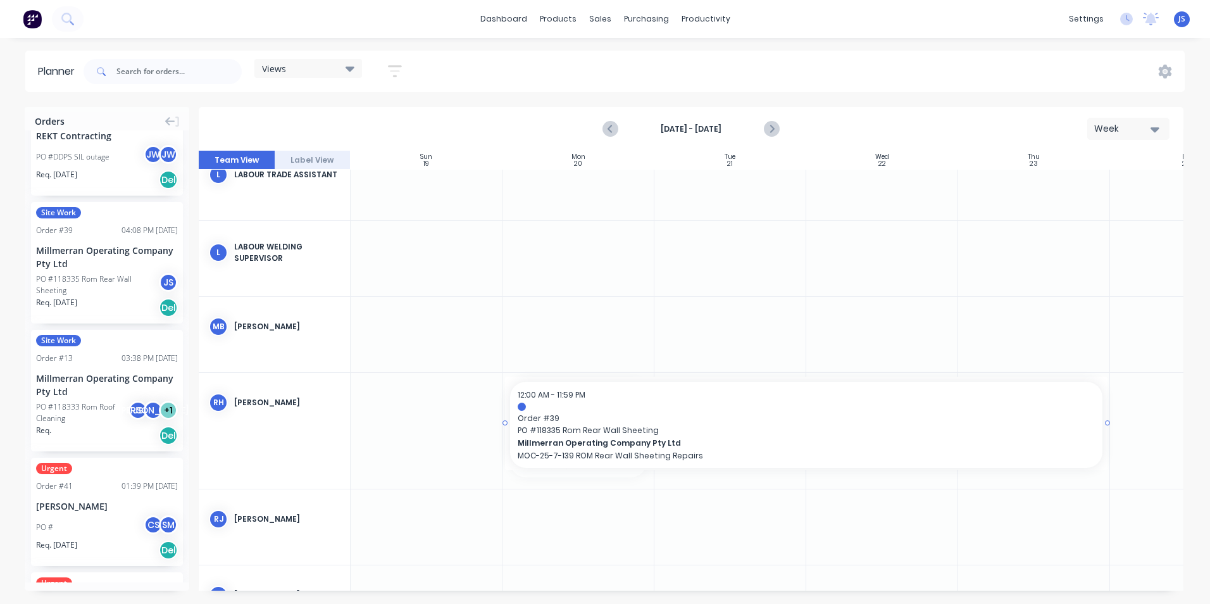
drag, startPoint x: 650, startPoint y: 426, endPoint x: 994, endPoint y: 433, distance: 343.6
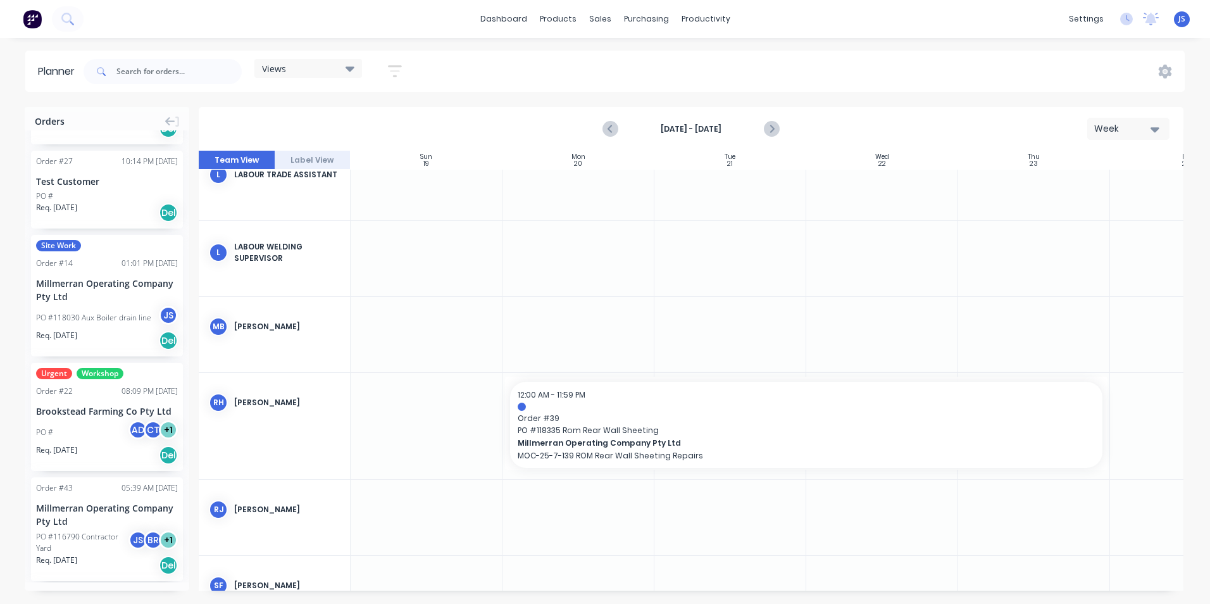
scroll to position [1668, 0]
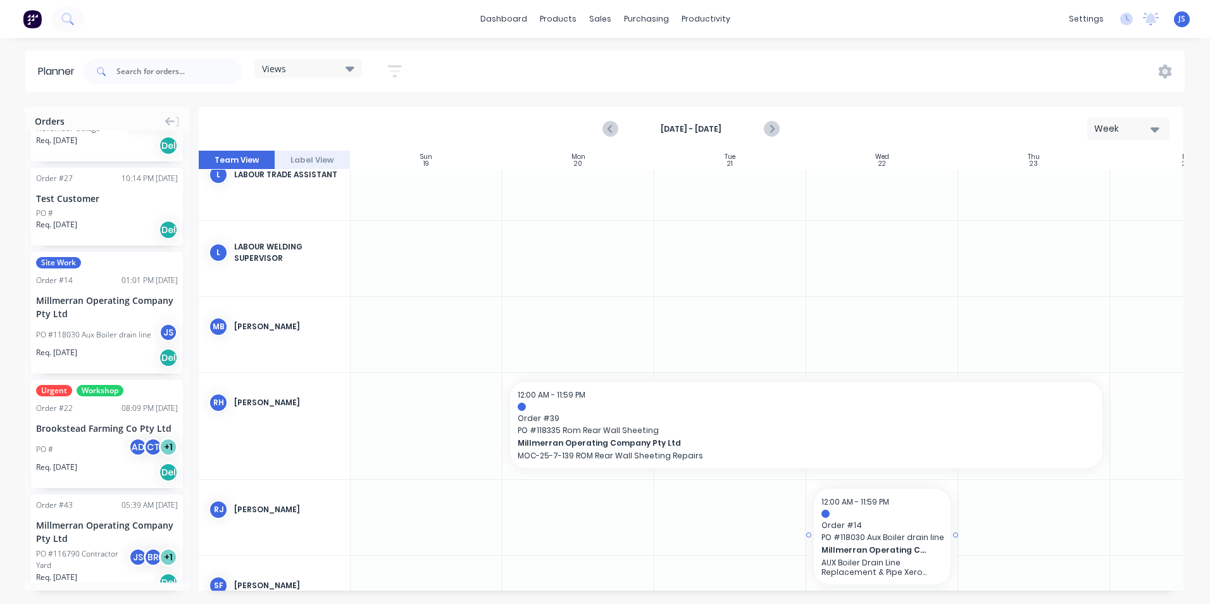
drag, startPoint x: 103, startPoint y: 294, endPoint x: 935, endPoint y: 486, distance: 853.4
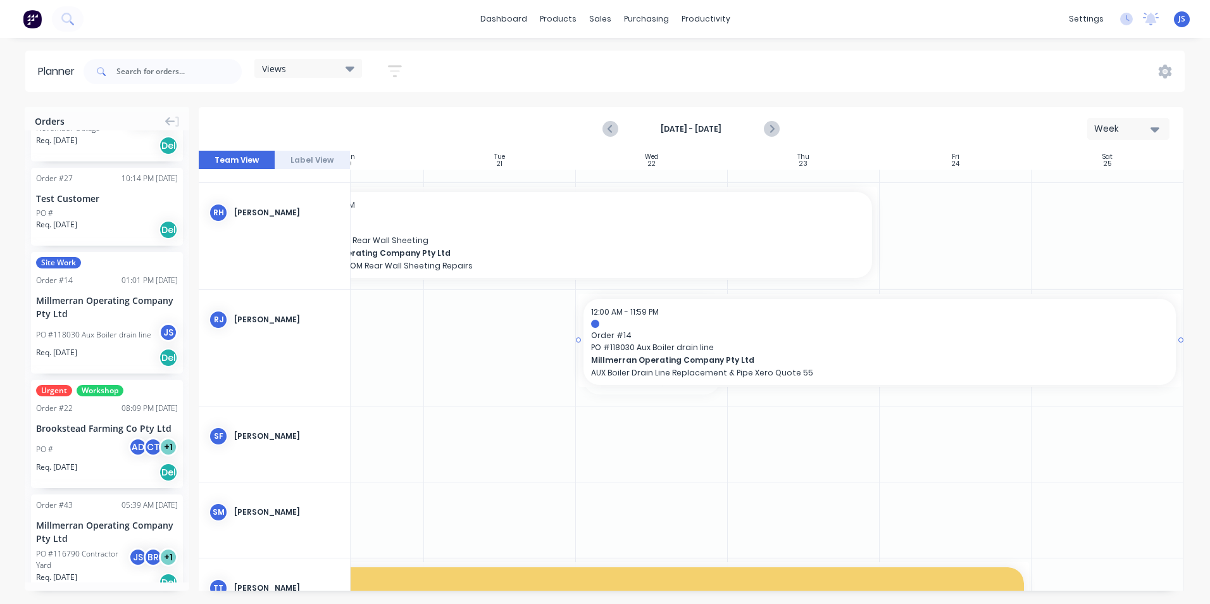
scroll to position [2151, 235]
drag, startPoint x: 957, startPoint y: 344, endPoint x: 1095, endPoint y: 326, distance: 139.1
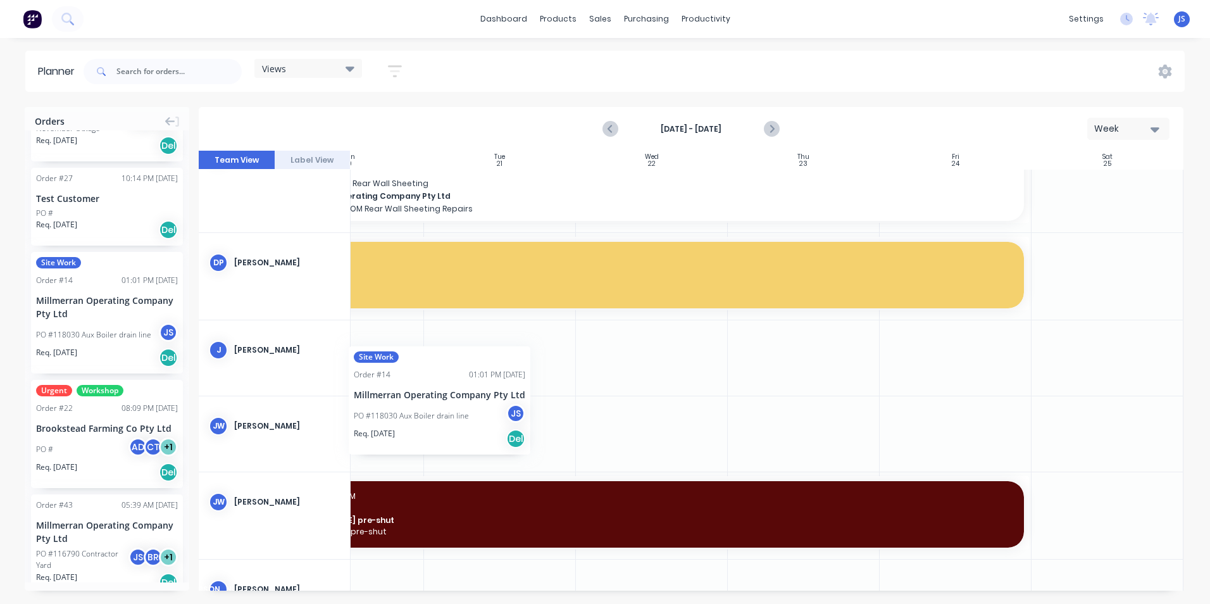
scroll to position [832, 232]
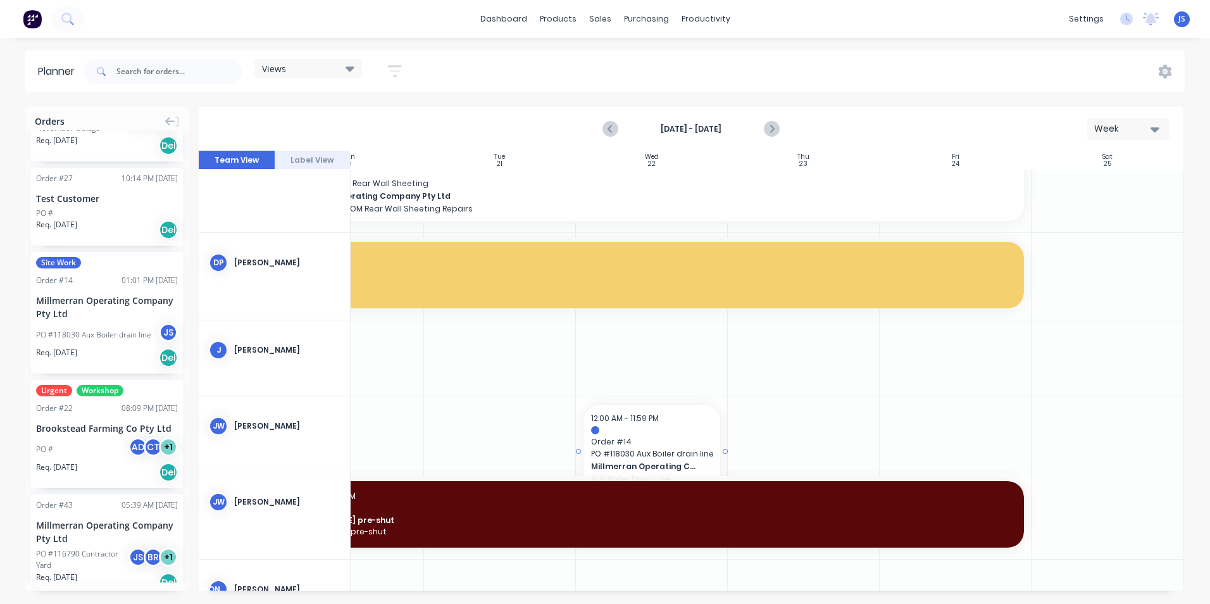
drag, startPoint x: 97, startPoint y: 319, endPoint x: 654, endPoint y: 428, distance: 566.8
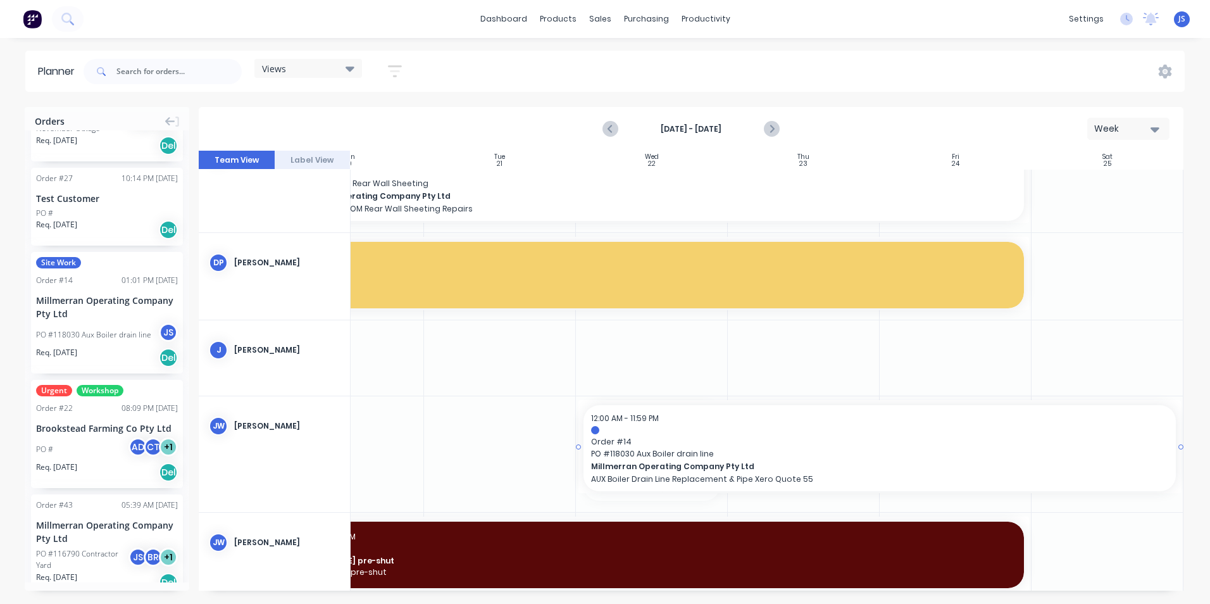
drag, startPoint x: 724, startPoint y: 451, endPoint x: 1053, endPoint y: 447, distance: 329.7
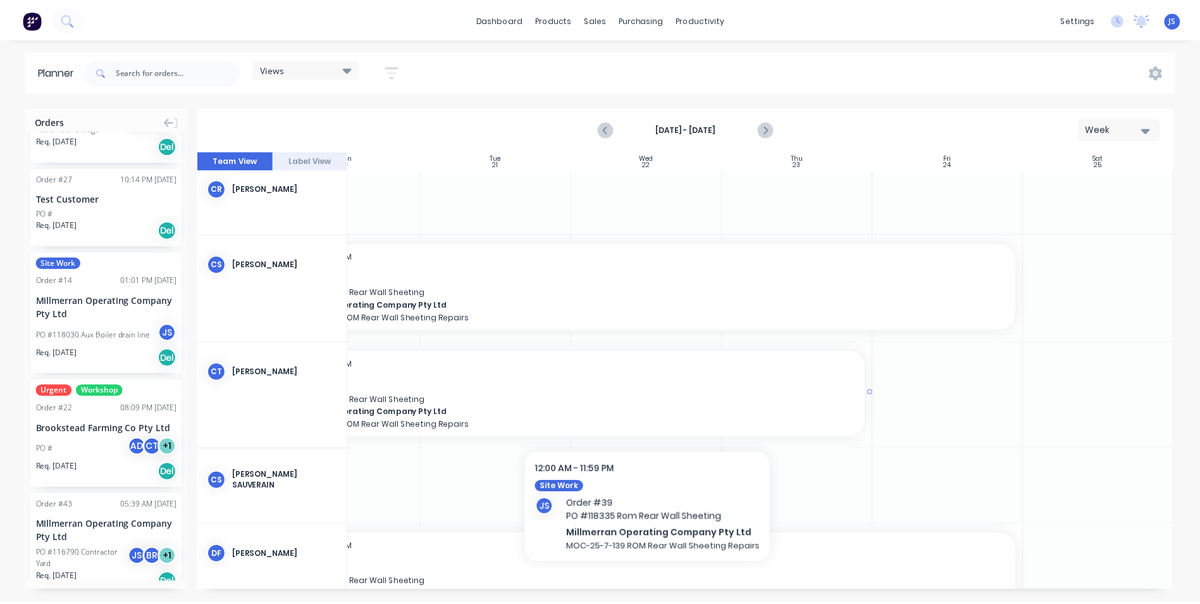
scroll to position [443, 232]
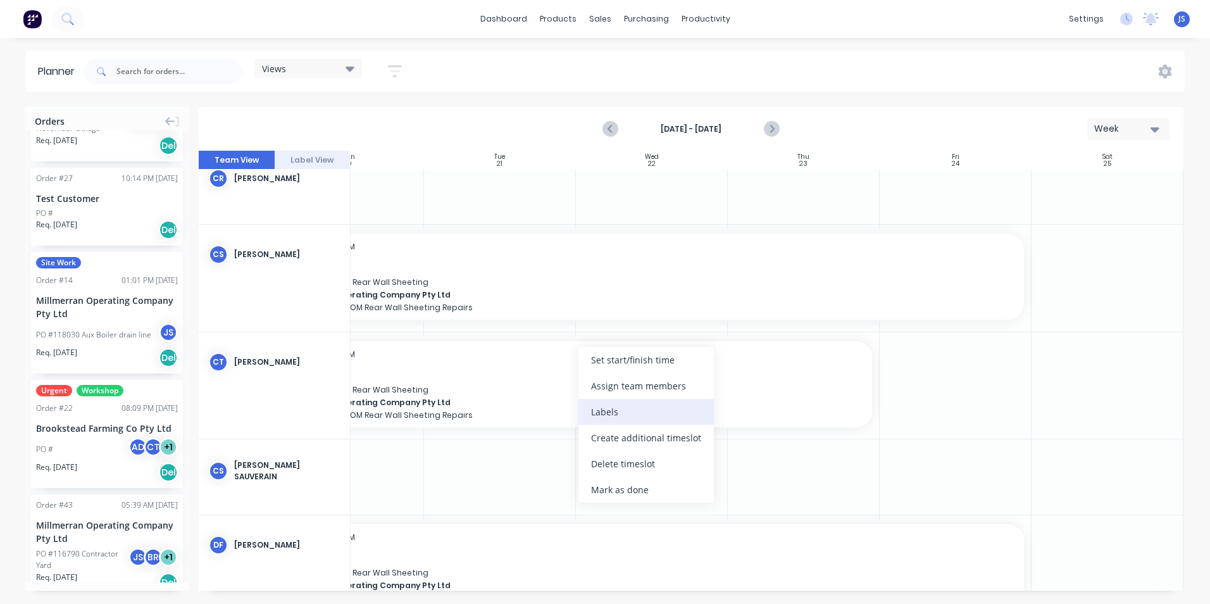
click at [605, 407] on div "Labels" at bounding box center [645, 412] width 135 height 26
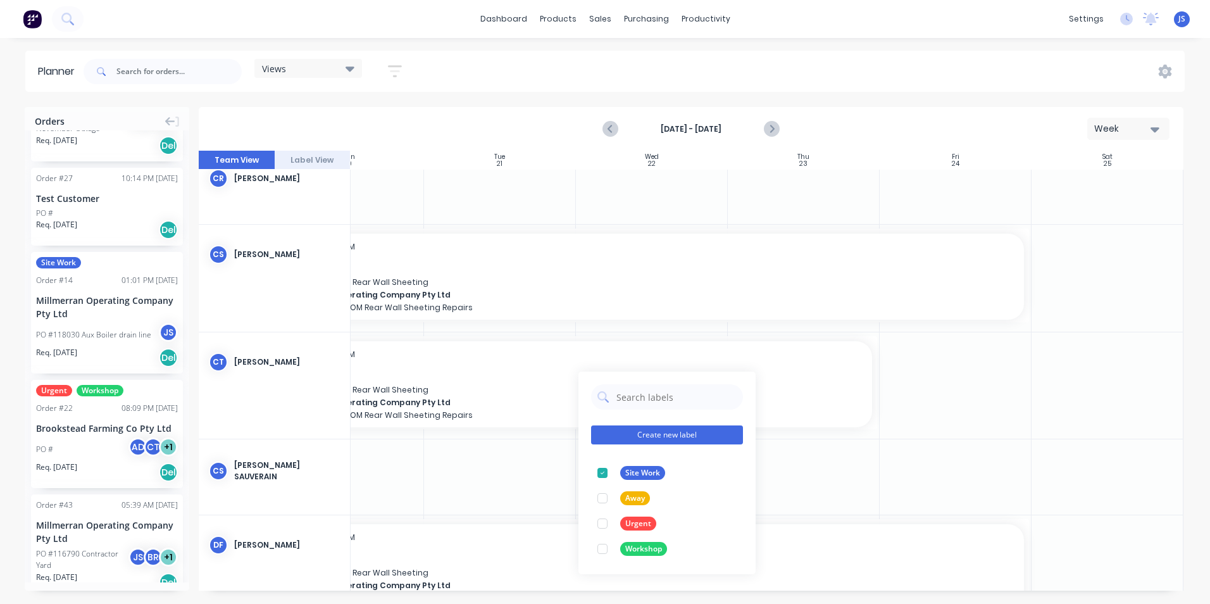
click at [643, 432] on button "Create new label" at bounding box center [667, 434] width 152 height 19
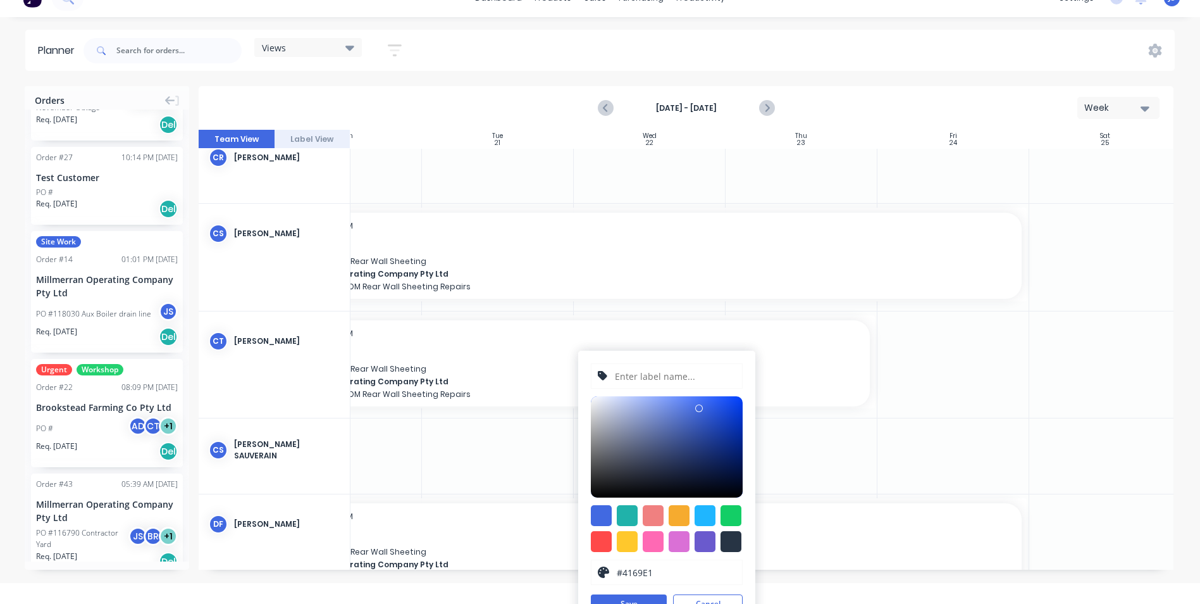
scroll to position [40, 0]
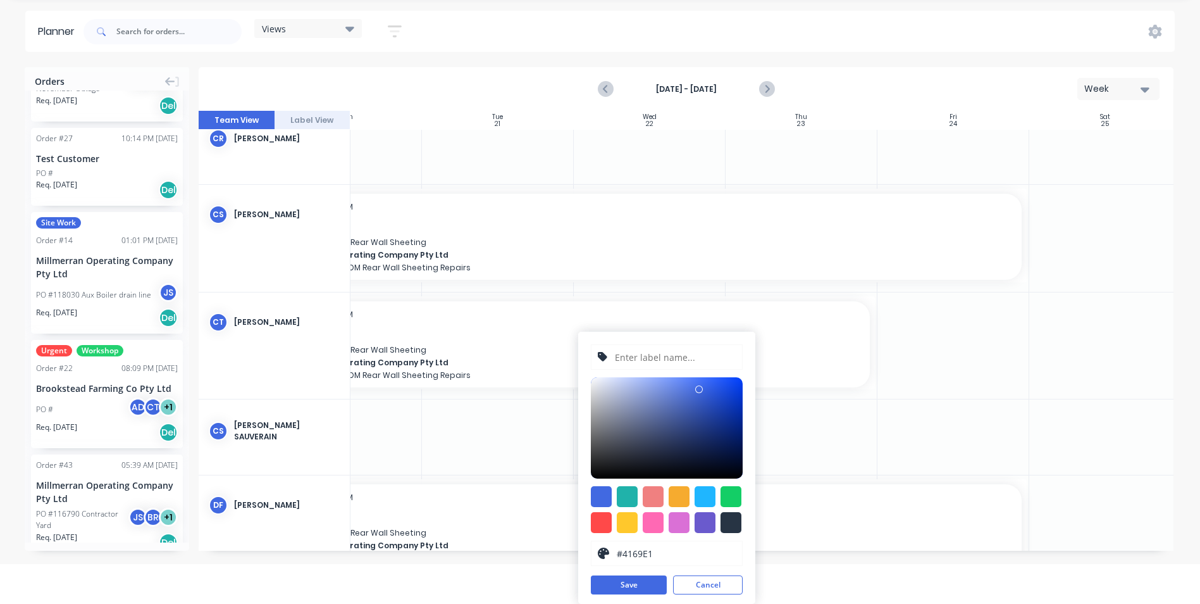
click at [642, 356] on input "text" at bounding box center [675, 357] width 122 height 24
type input "NIGHT SHIFT"
click at [706, 495] on div at bounding box center [705, 496] width 21 height 21
type input "#1FB6FF"
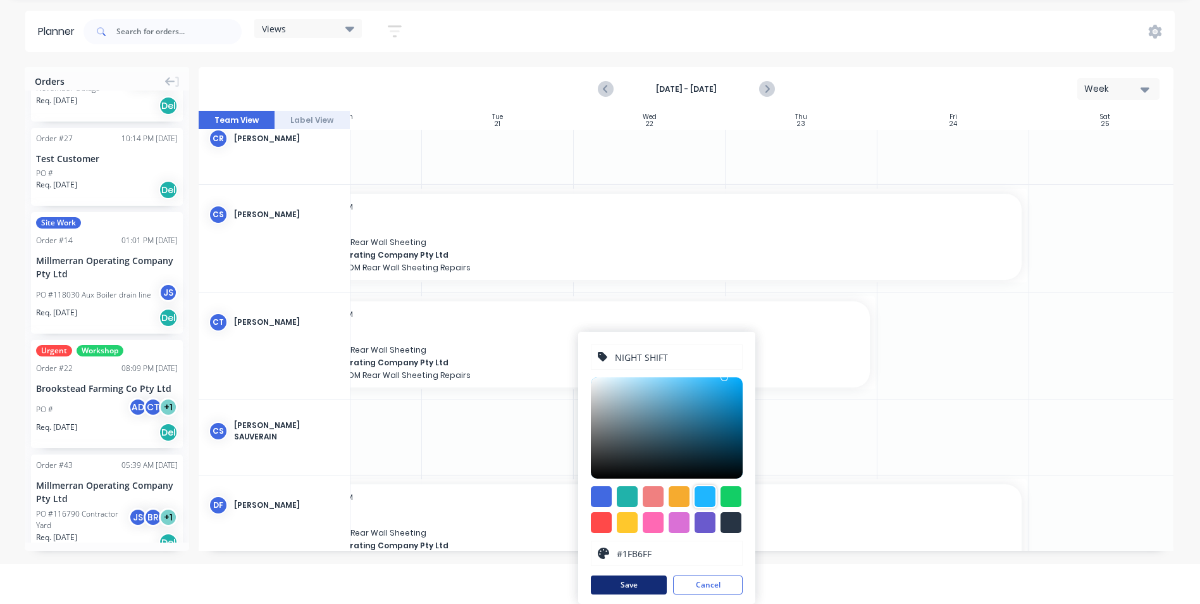
click at [649, 587] on button "Save" at bounding box center [629, 584] width 76 height 19
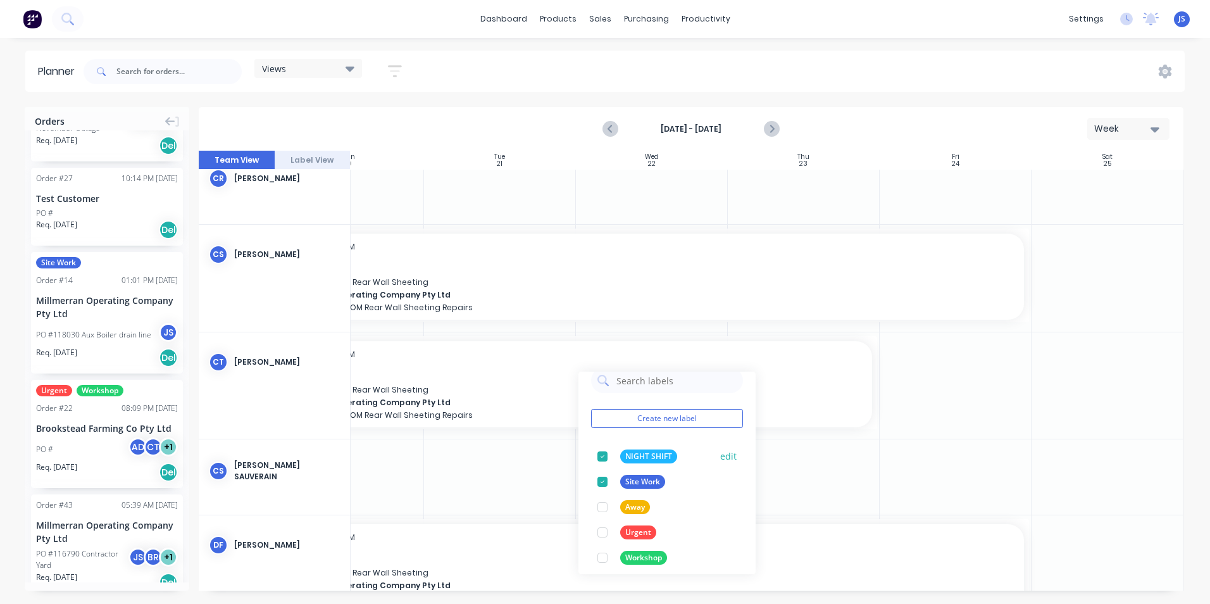
scroll to position [25, 0]
click at [903, 456] on div at bounding box center [955, 476] width 152 height 75
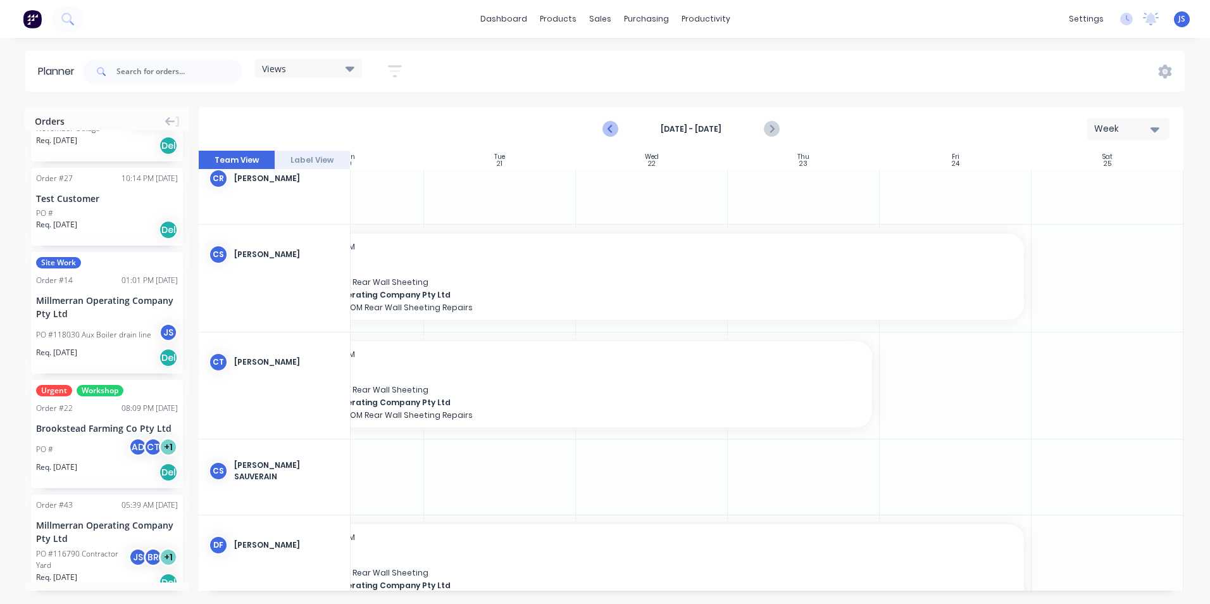
click at [606, 133] on icon "Previous page" at bounding box center [611, 128] width 15 height 15
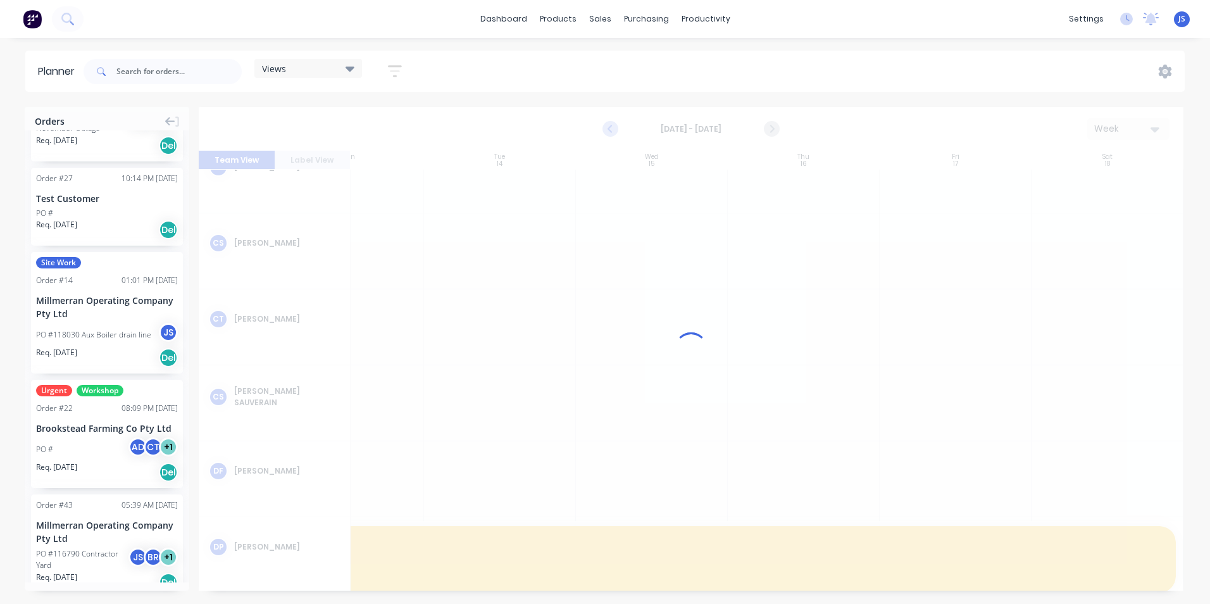
scroll to position [432, 232]
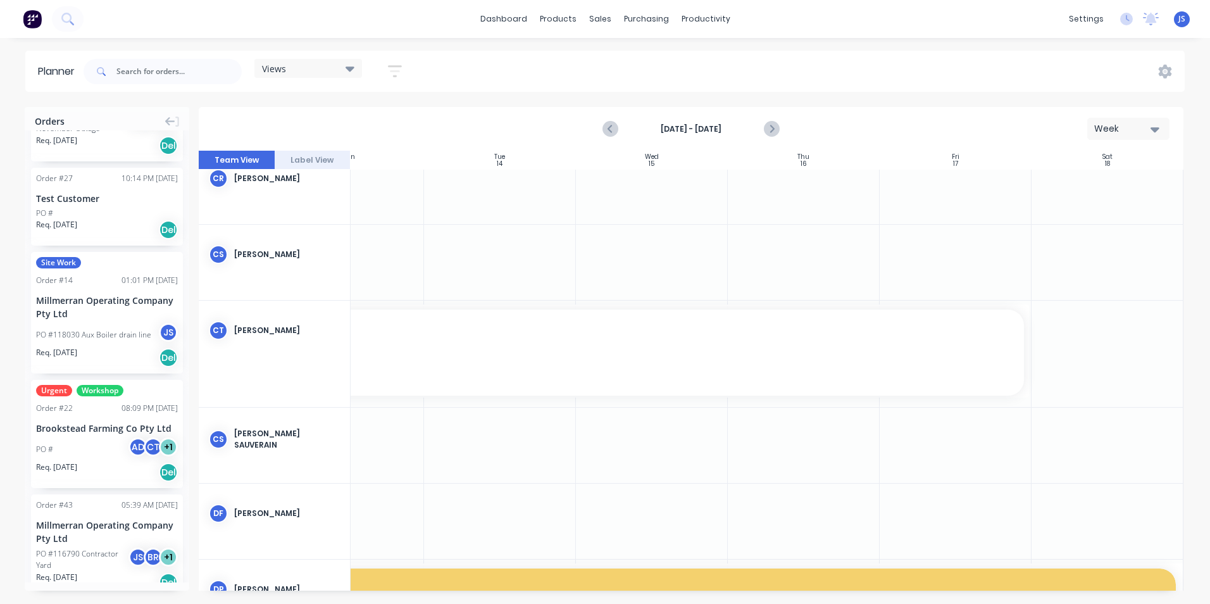
click at [1152, 125] on icon "button" at bounding box center [1154, 129] width 9 height 14
click at [1115, 183] on div "Week" at bounding box center [1105, 187] width 125 height 25
click at [776, 128] on icon "Next page" at bounding box center [771, 128] width 15 height 15
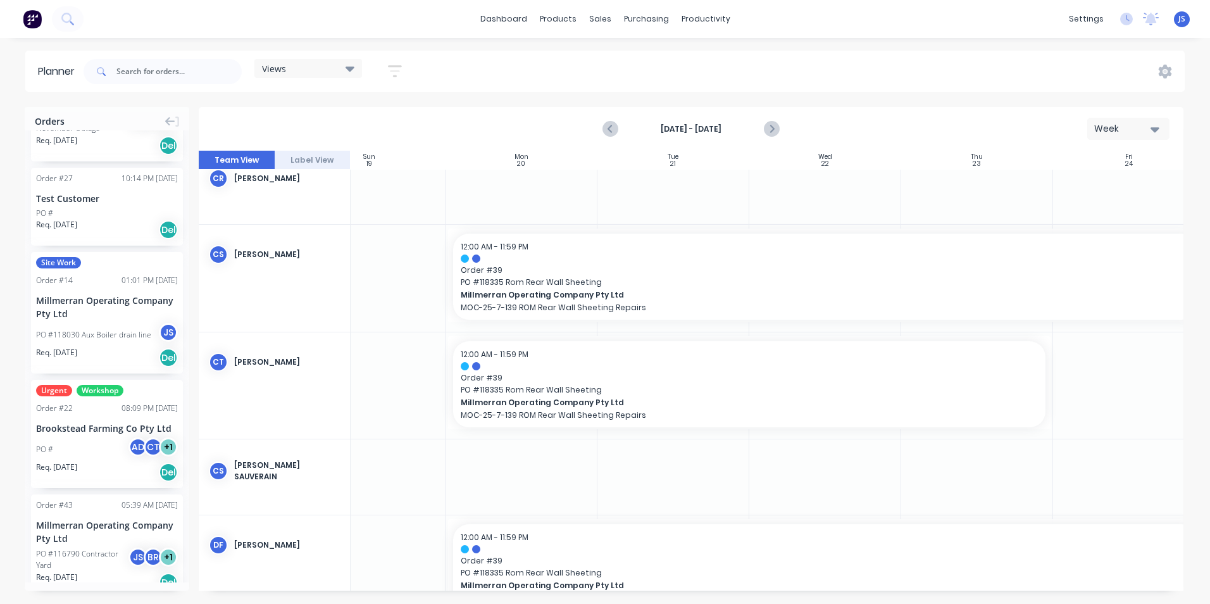
scroll to position [443, 59]
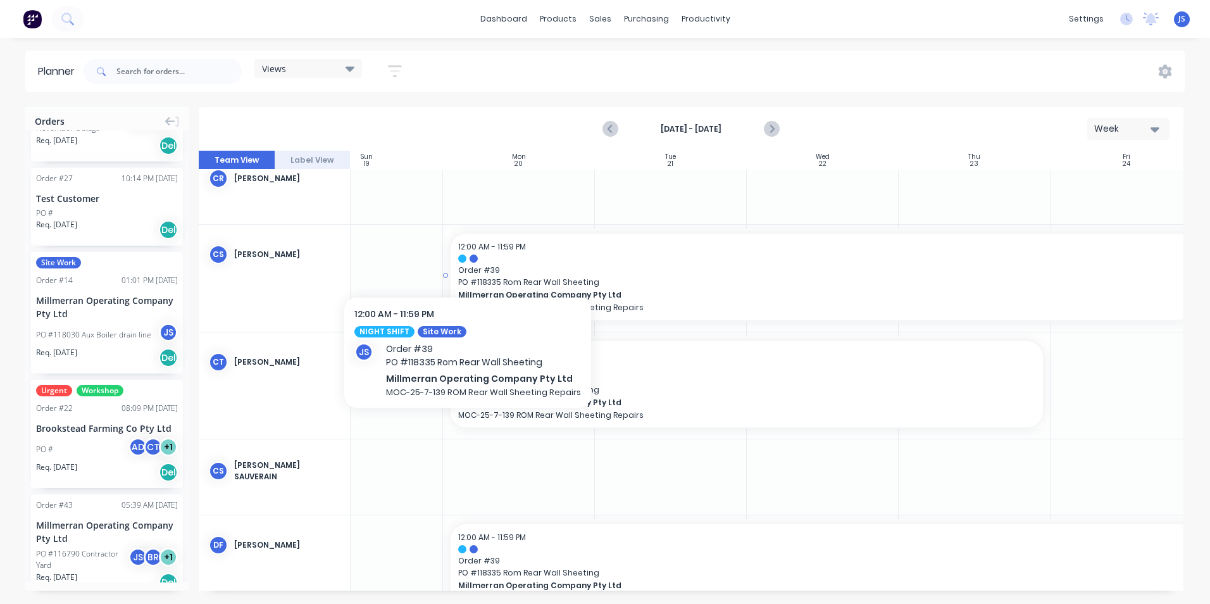
click at [465, 254] on div at bounding box center [822, 258] width 729 height 8
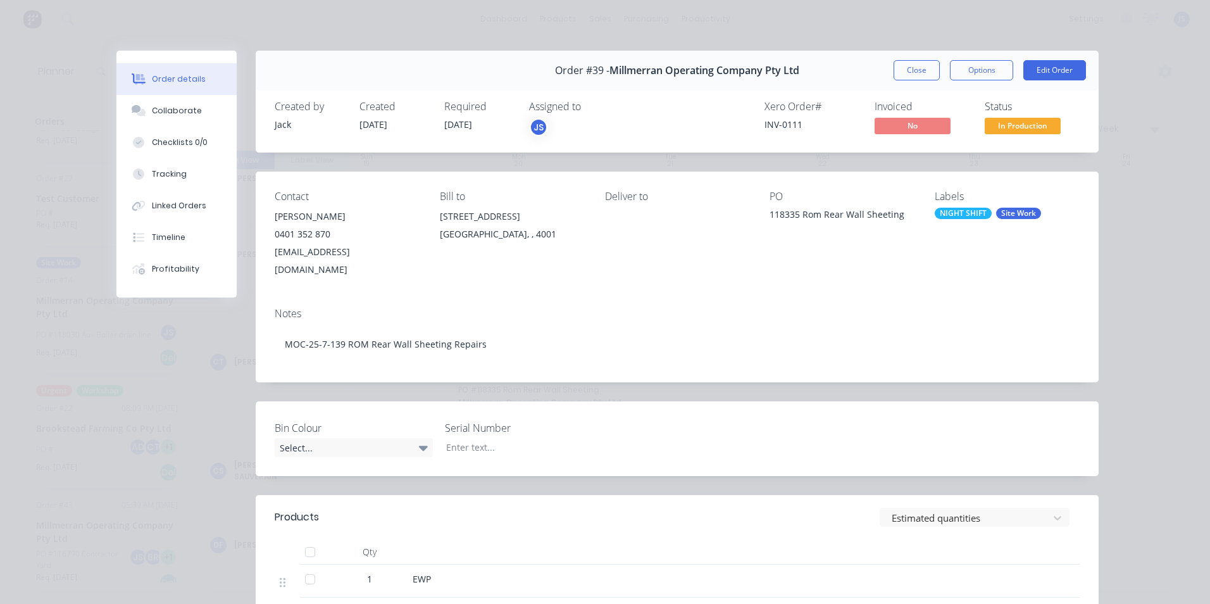
click at [924, 71] on button "Close" at bounding box center [916, 70] width 46 height 20
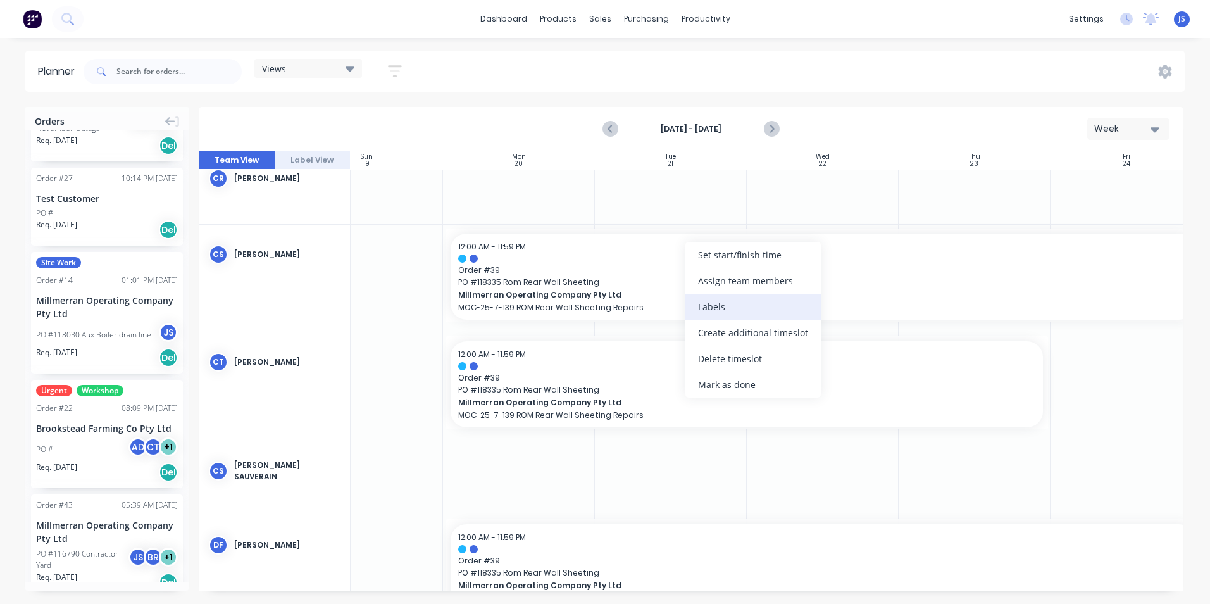
click at [717, 302] on div "Labels" at bounding box center [752, 307] width 135 height 26
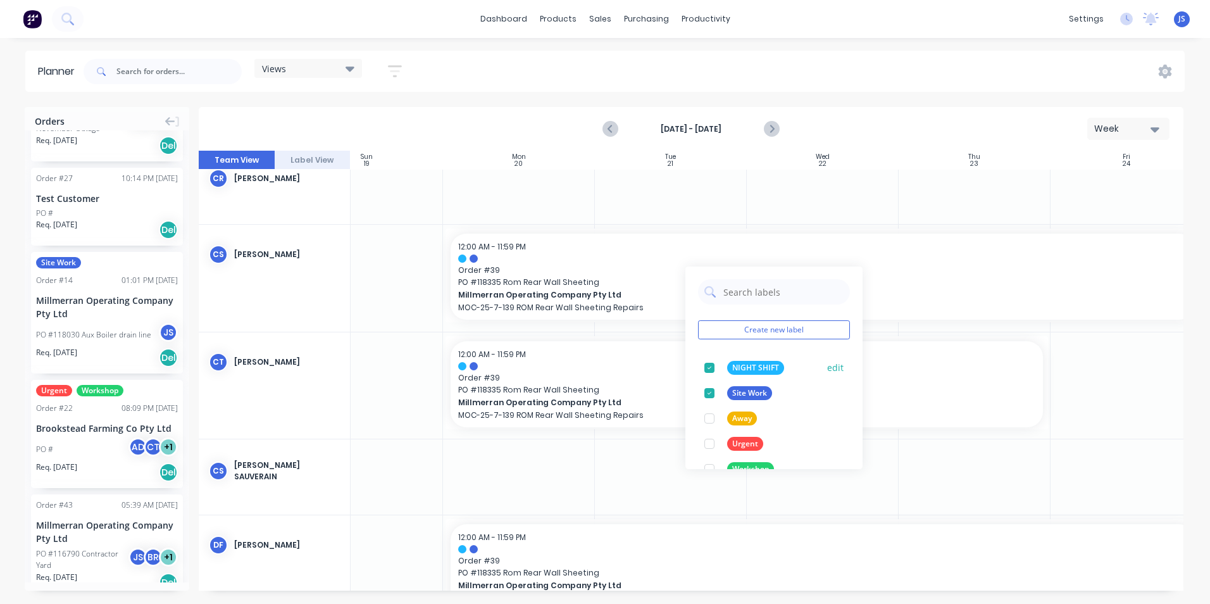
click at [710, 364] on div at bounding box center [709, 367] width 25 height 25
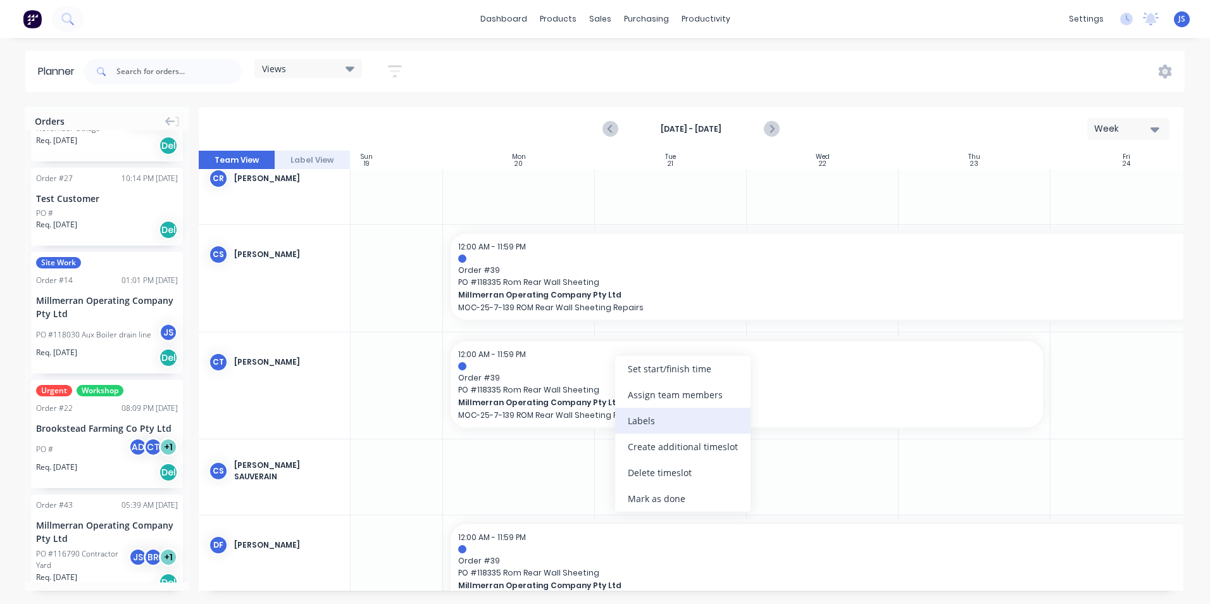
click at [657, 426] on div "Labels" at bounding box center [682, 420] width 135 height 26
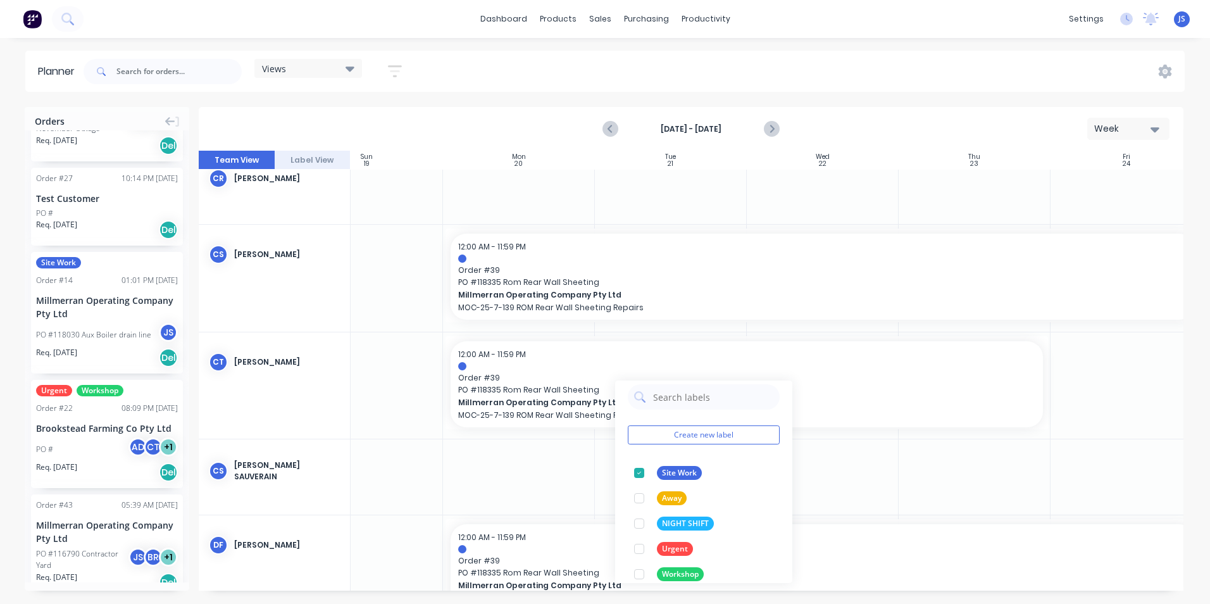
scroll to position [0, 0]
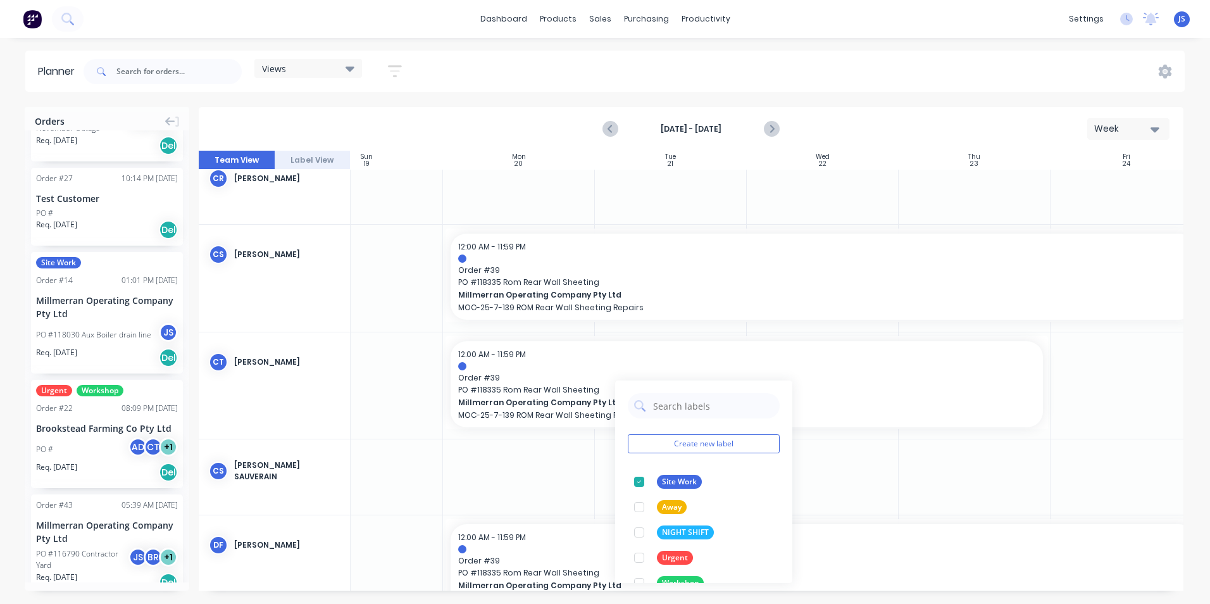
click at [888, 451] on div at bounding box center [823, 476] width 152 height 75
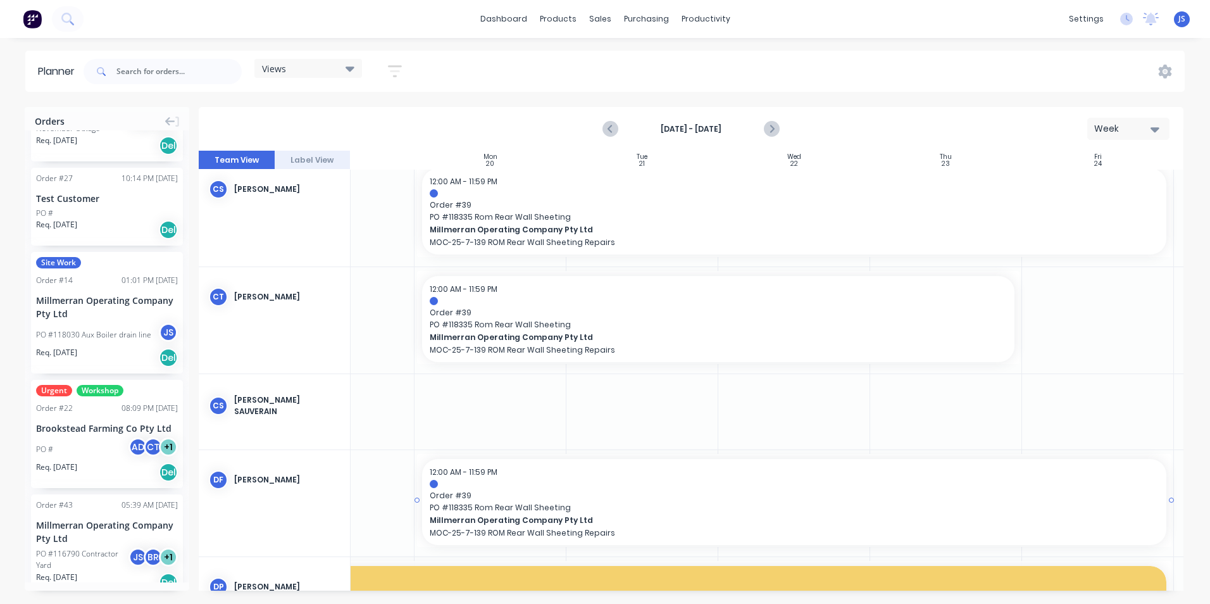
scroll to position [506, 88]
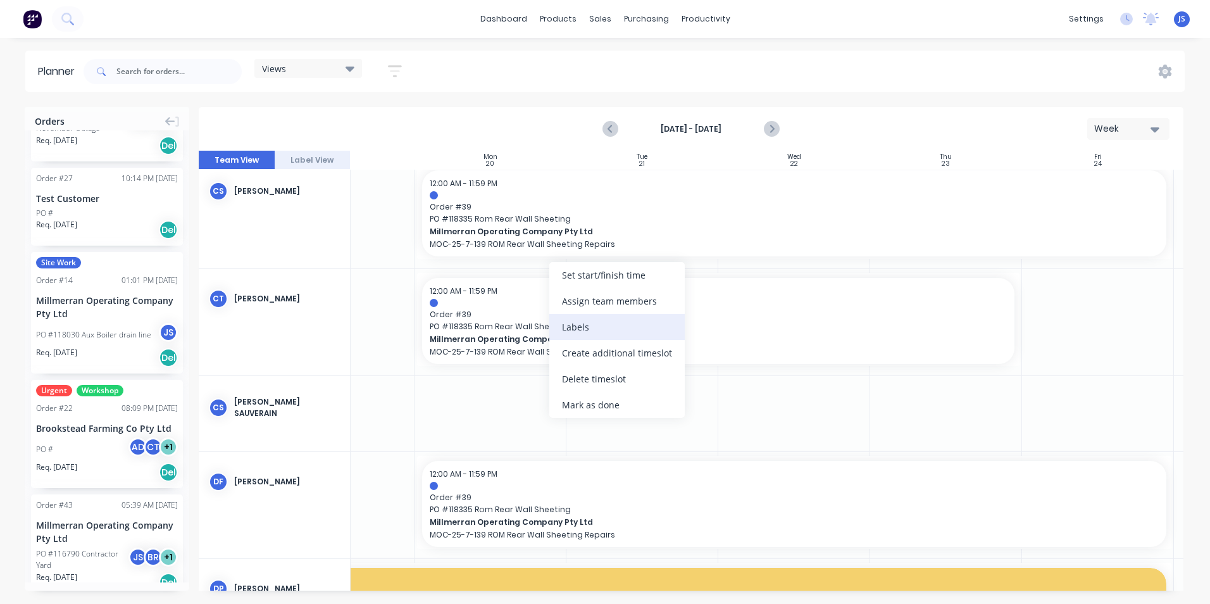
click at [581, 320] on div "Labels" at bounding box center [616, 327] width 135 height 26
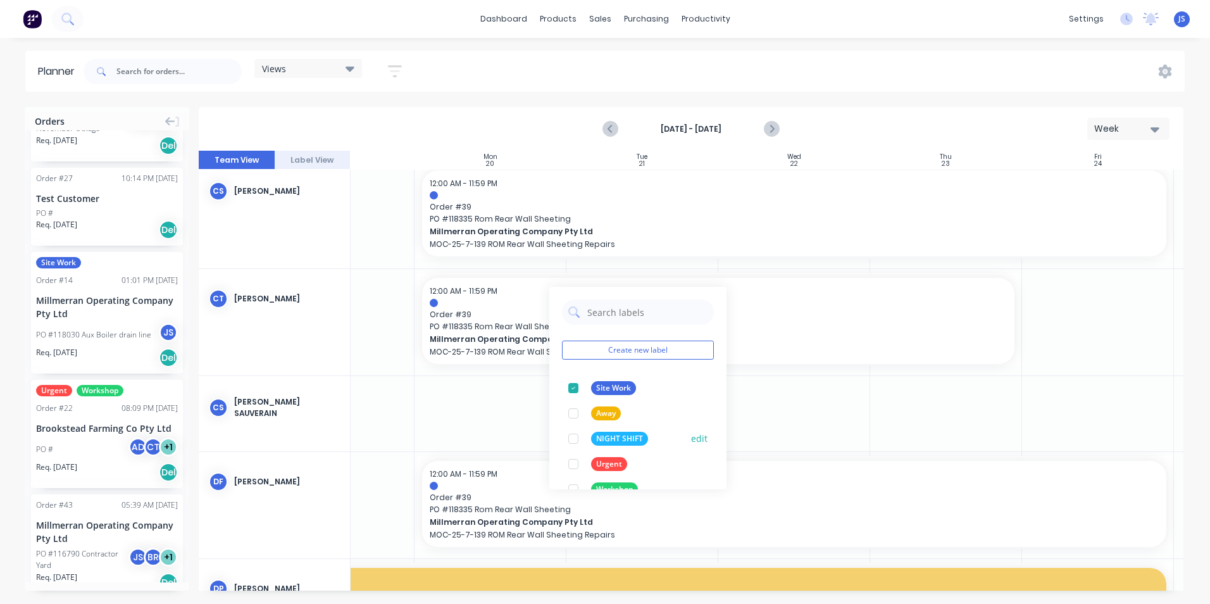
click at [691, 437] on button "edit" at bounding box center [699, 438] width 16 height 13
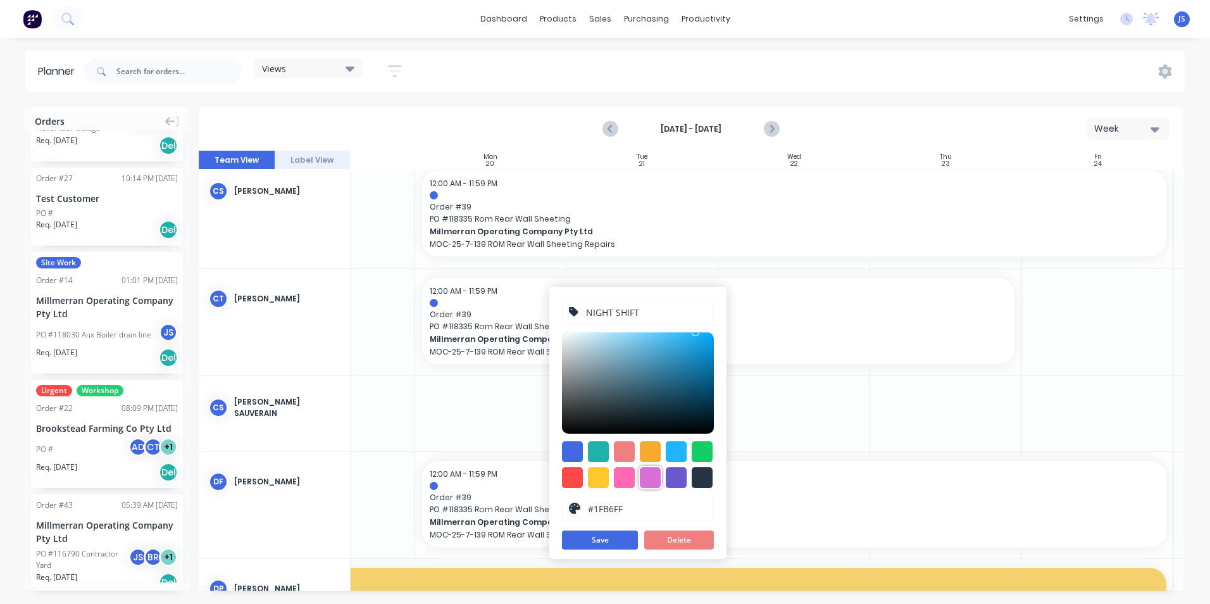
click at [651, 470] on div at bounding box center [650, 477] width 21 height 21
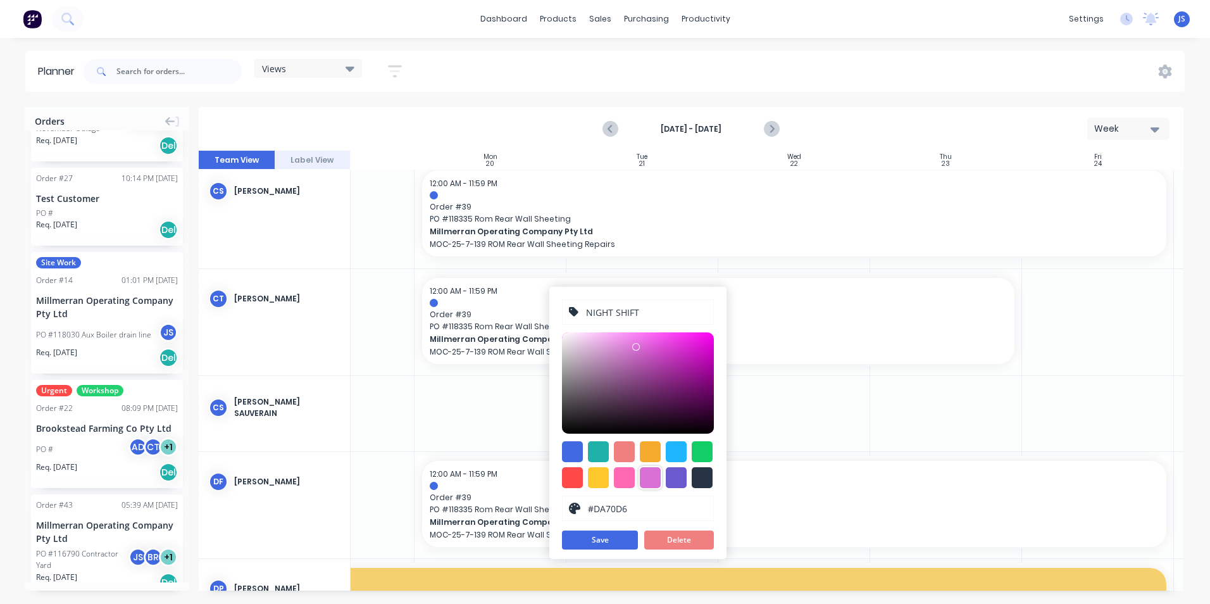
type input "#E71EDF"
click at [694, 342] on div at bounding box center [638, 382] width 152 height 101
click at [612, 538] on button "Save" at bounding box center [600, 539] width 76 height 19
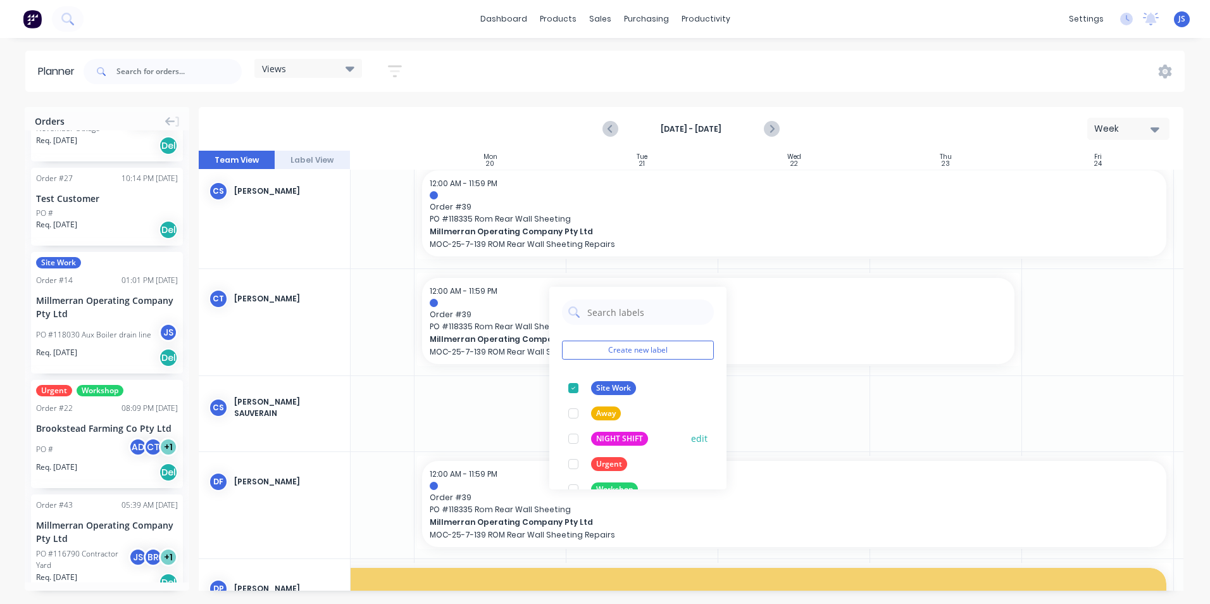
click at [574, 439] on div at bounding box center [573, 438] width 25 height 25
click at [575, 412] on div at bounding box center [573, 413] width 25 height 25
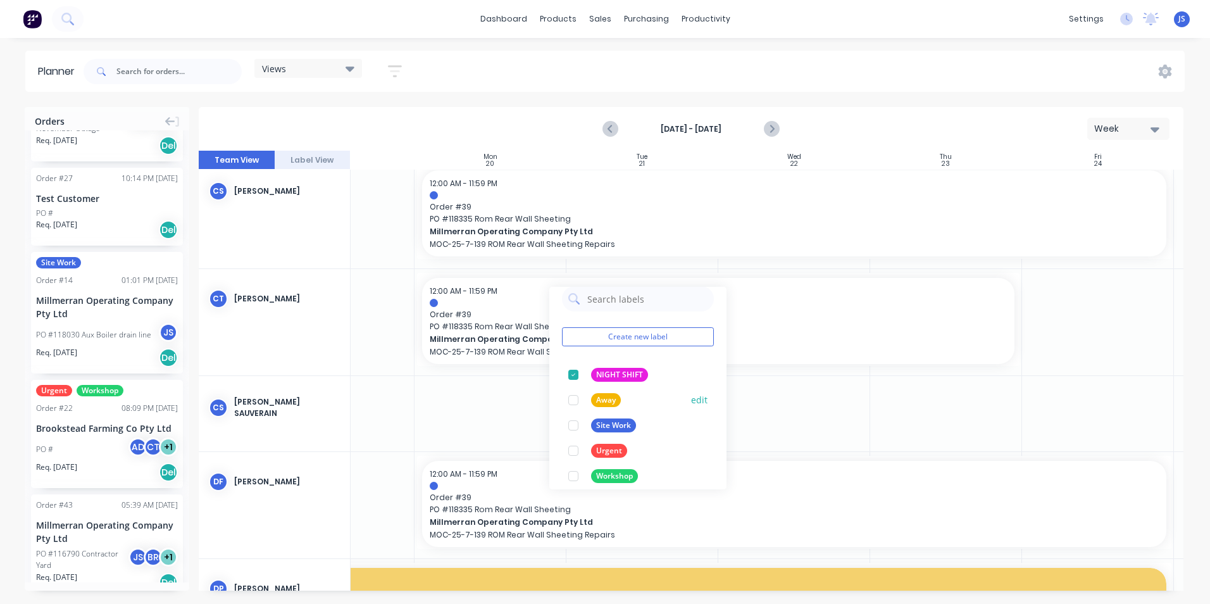
scroll to position [25, 0]
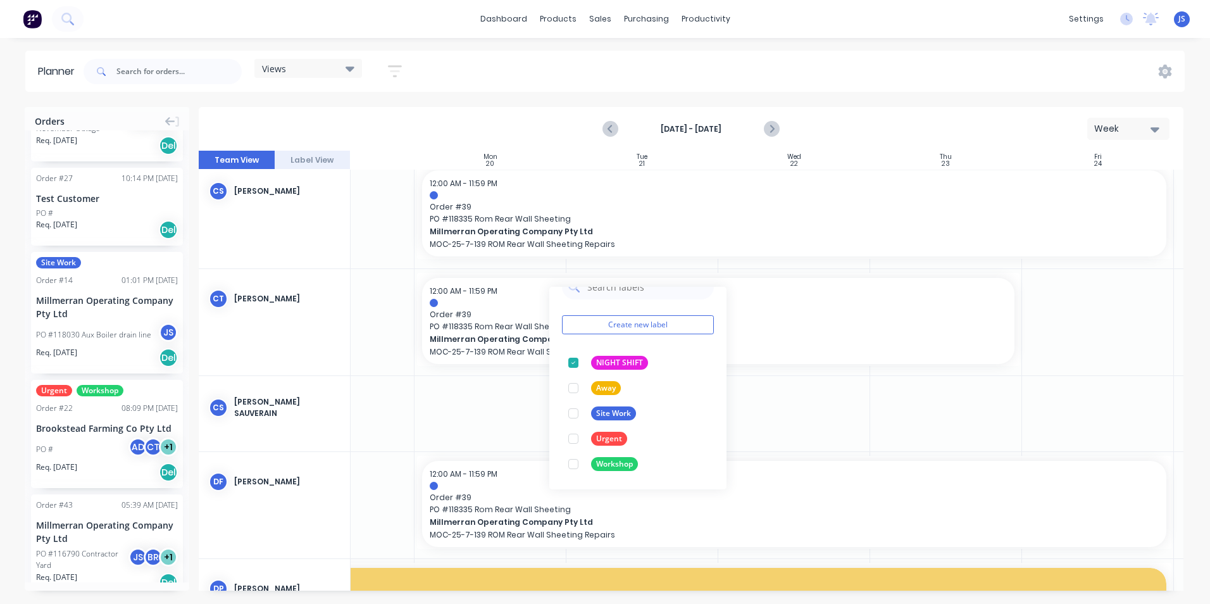
click at [793, 368] on div at bounding box center [794, 322] width 152 height 106
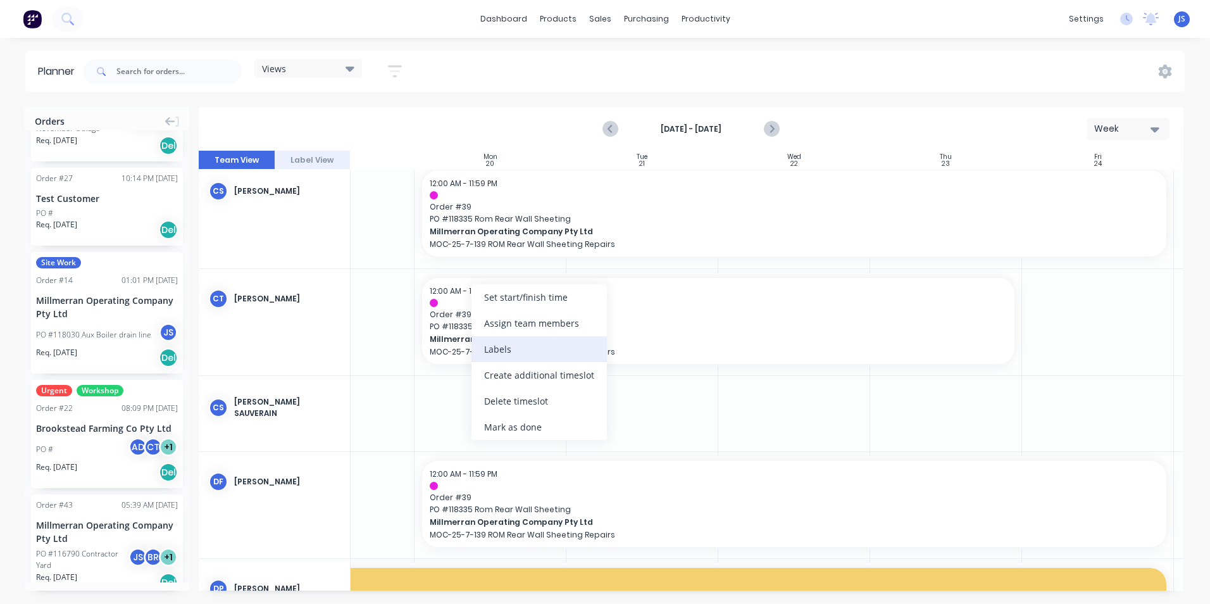
click at [521, 349] on div "Labels" at bounding box center [538, 349] width 135 height 26
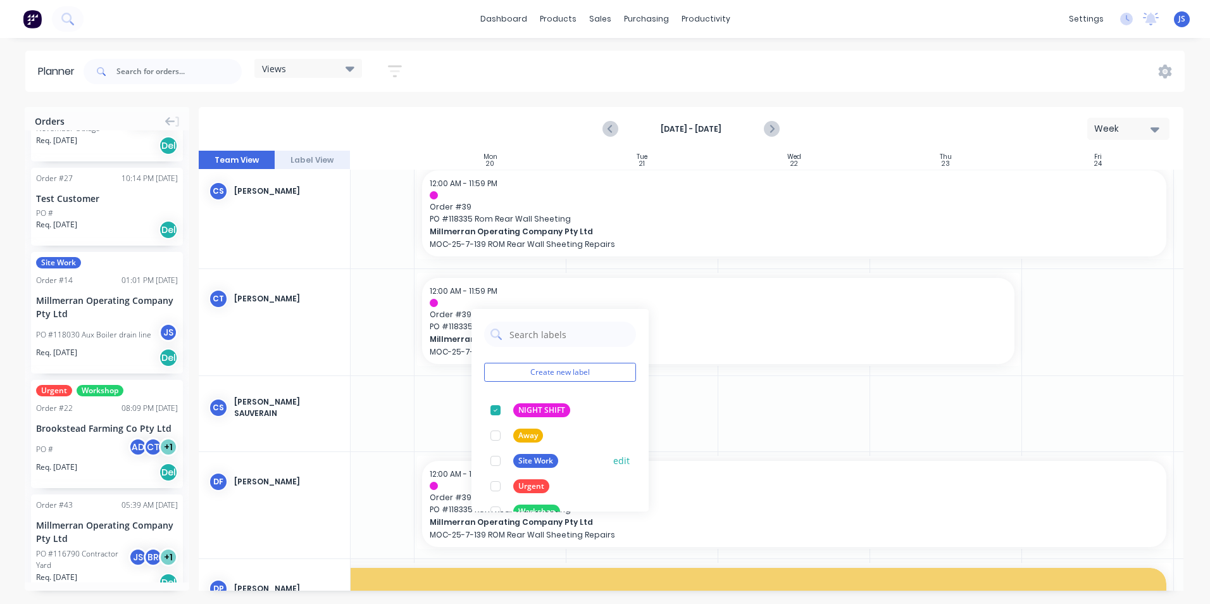
click at [543, 455] on div "Site Work" at bounding box center [535, 461] width 45 height 14
click at [496, 408] on div at bounding box center [495, 409] width 25 height 25
click at [726, 407] on div at bounding box center [794, 413] width 152 height 75
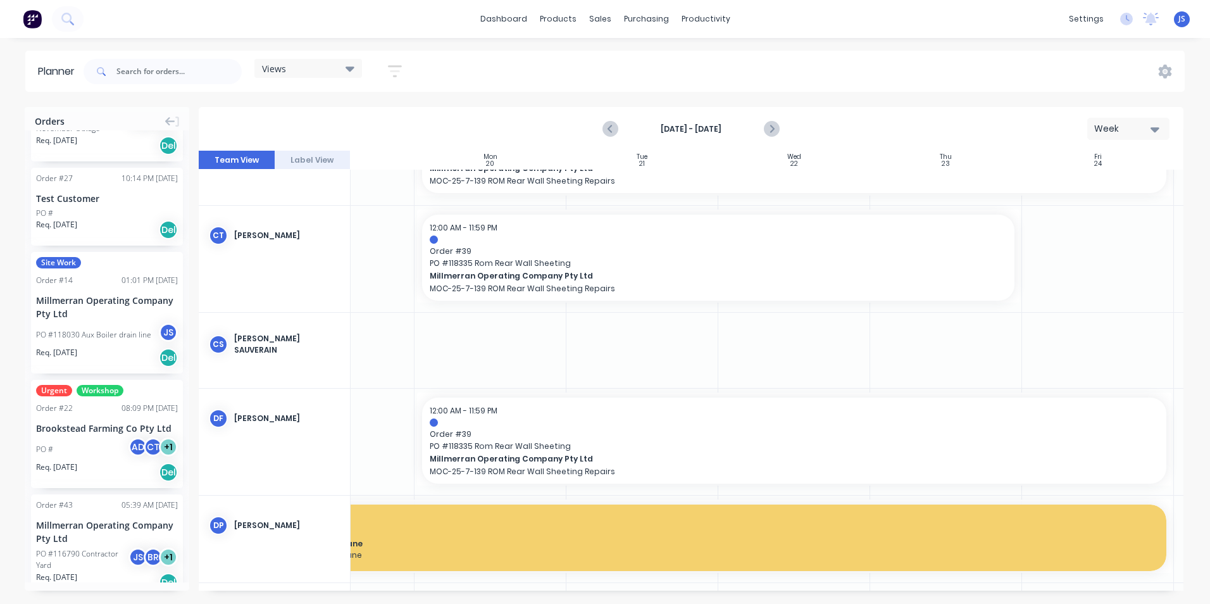
scroll to position [506, 88]
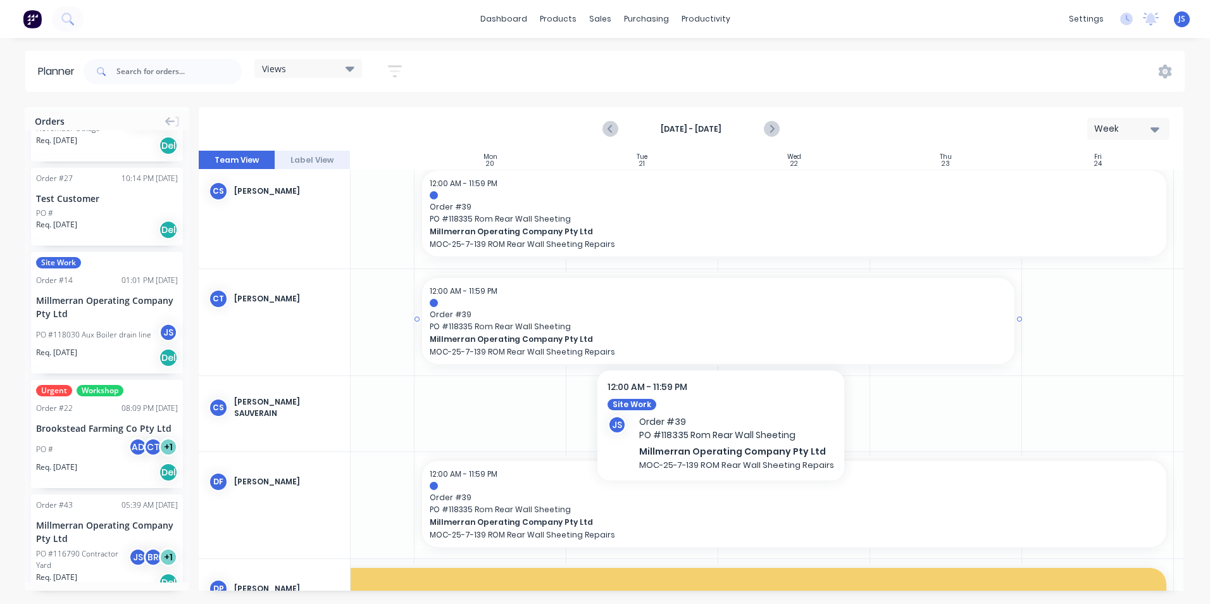
drag, startPoint x: 658, startPoint y: 313, endPoint x: 628, endPoint y: 313, distance: 30.4
click at [628, 313] on span "Order # 39" at bounding box center [718, 314] width 577 height 11
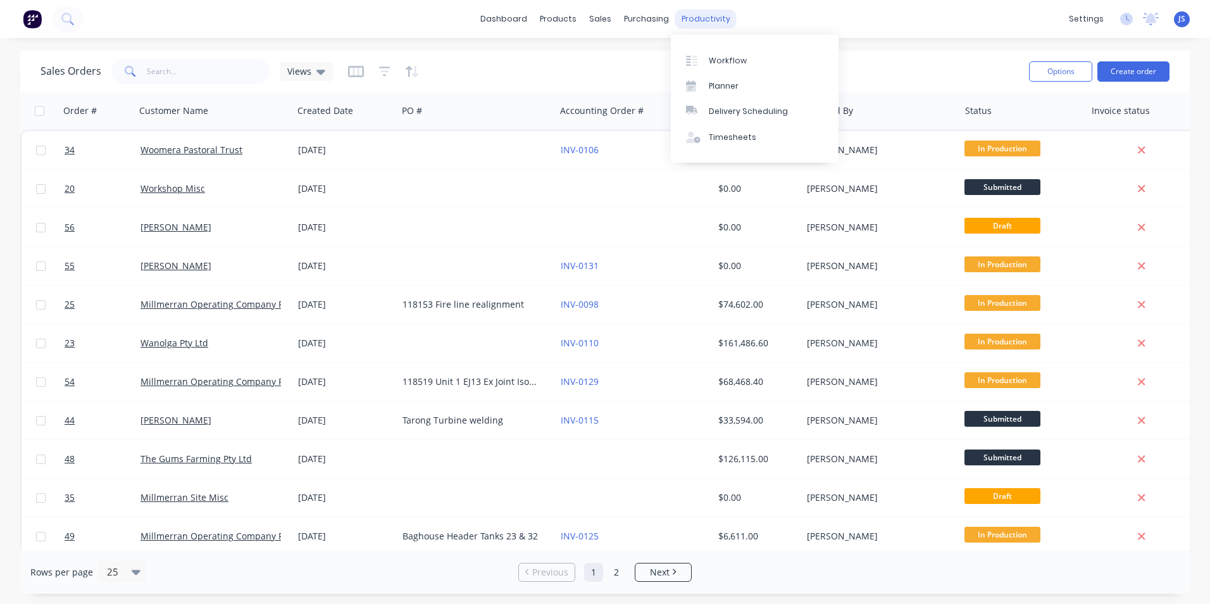
click at [690, 18] on div "productivity" at bounding box center [705, 18] width 61 height 19
click at [723, 78] on link "Planner" at bounding box center [755, 85] width 168 height 25
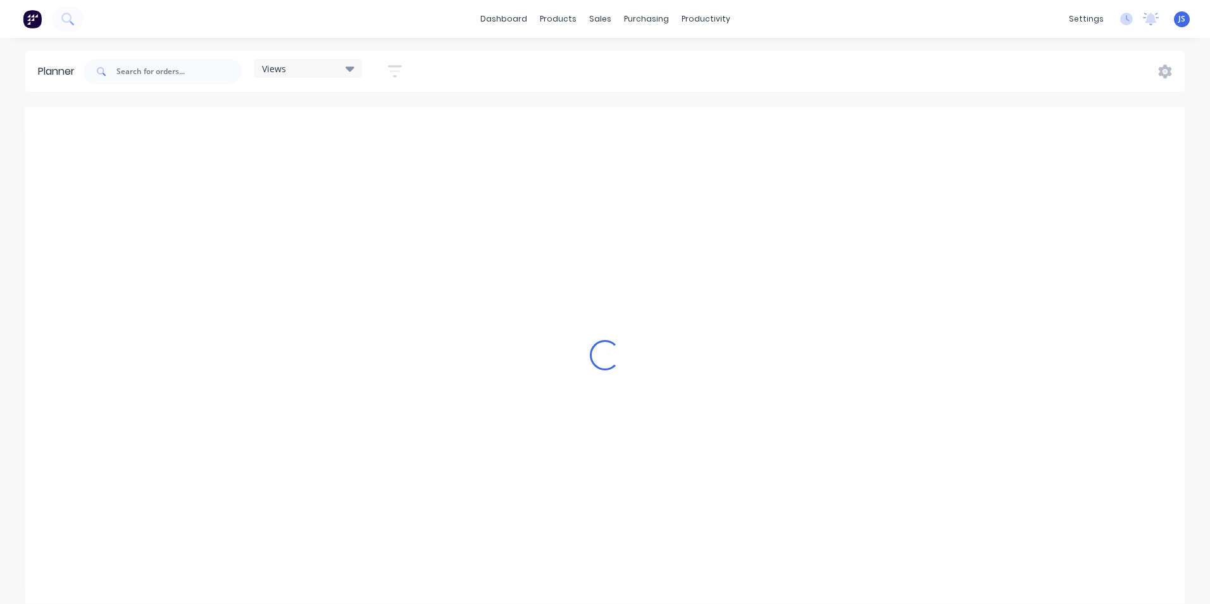
scroll to position [0, 2633]
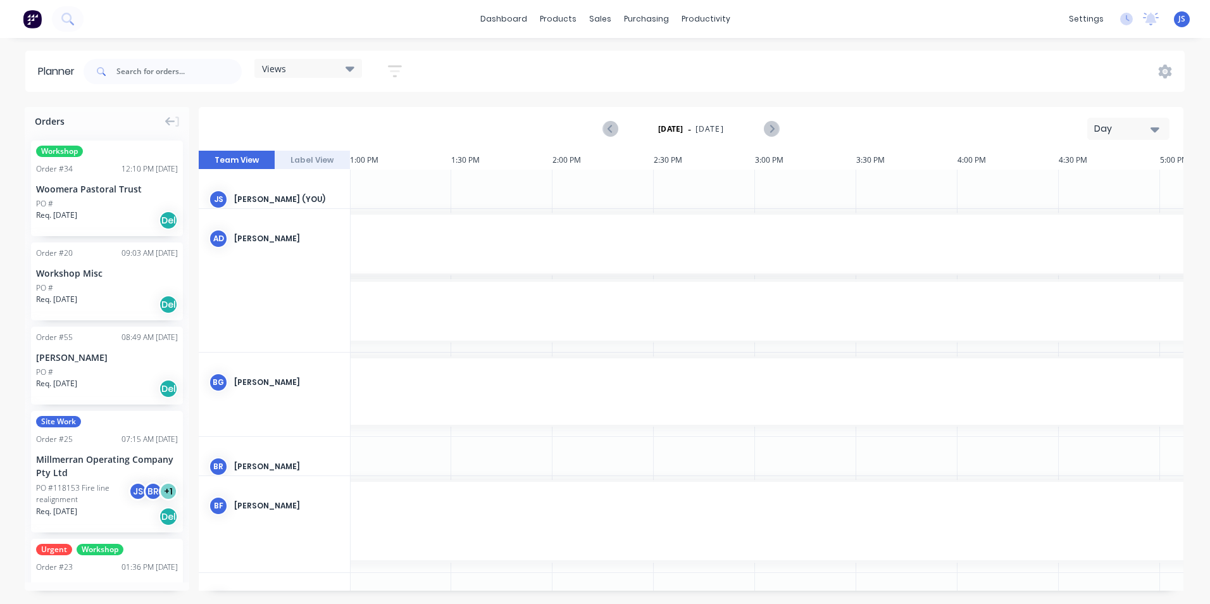
click at [1161, 128] on button "Day" at bounding box center [1128, 129] width 82 height 22
click at [1099, 187] on div "Week" at bounding box center [1105, 187] width 125 height 25
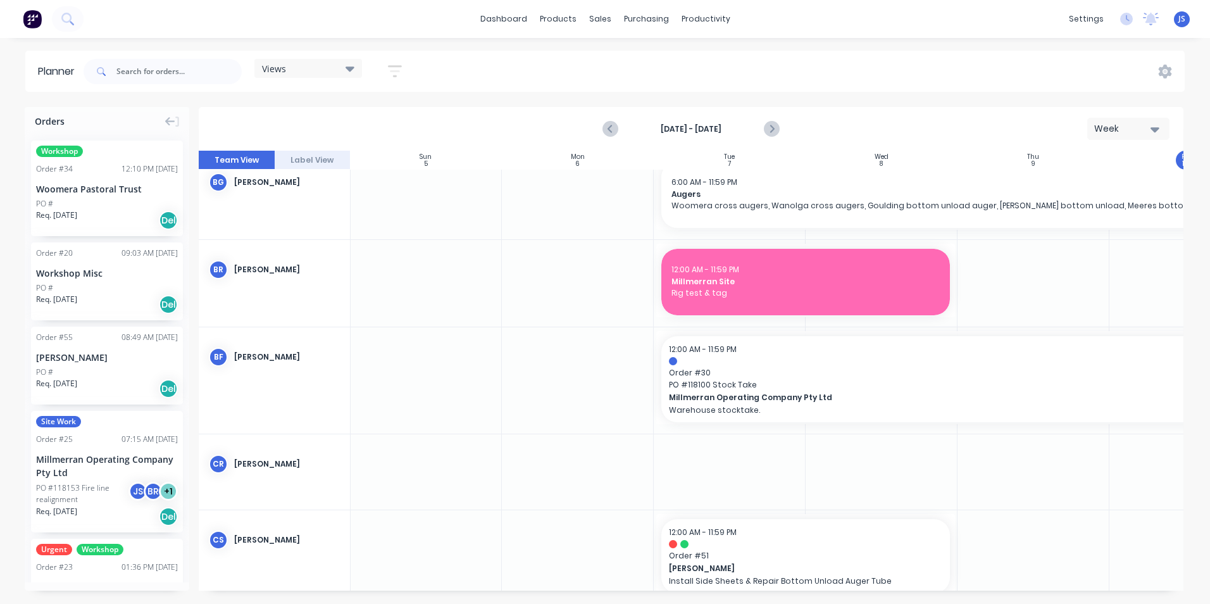
scroll to position [316, 1]
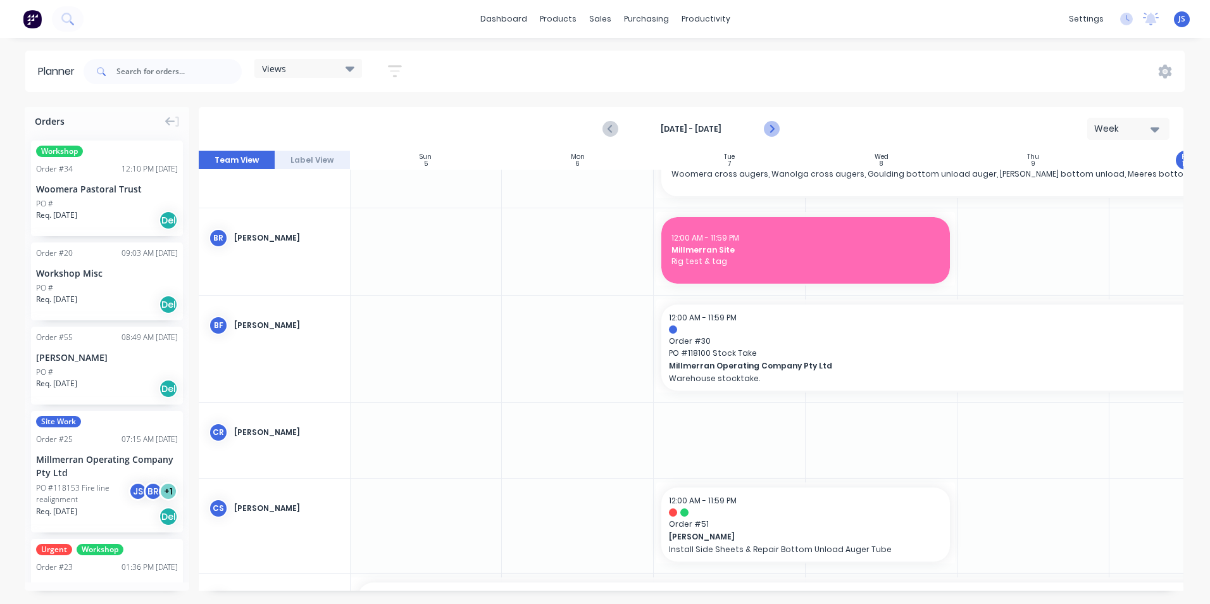
click at [767, 127] on icon "Next page" at bounding box center [771, 128] width 15 height 15
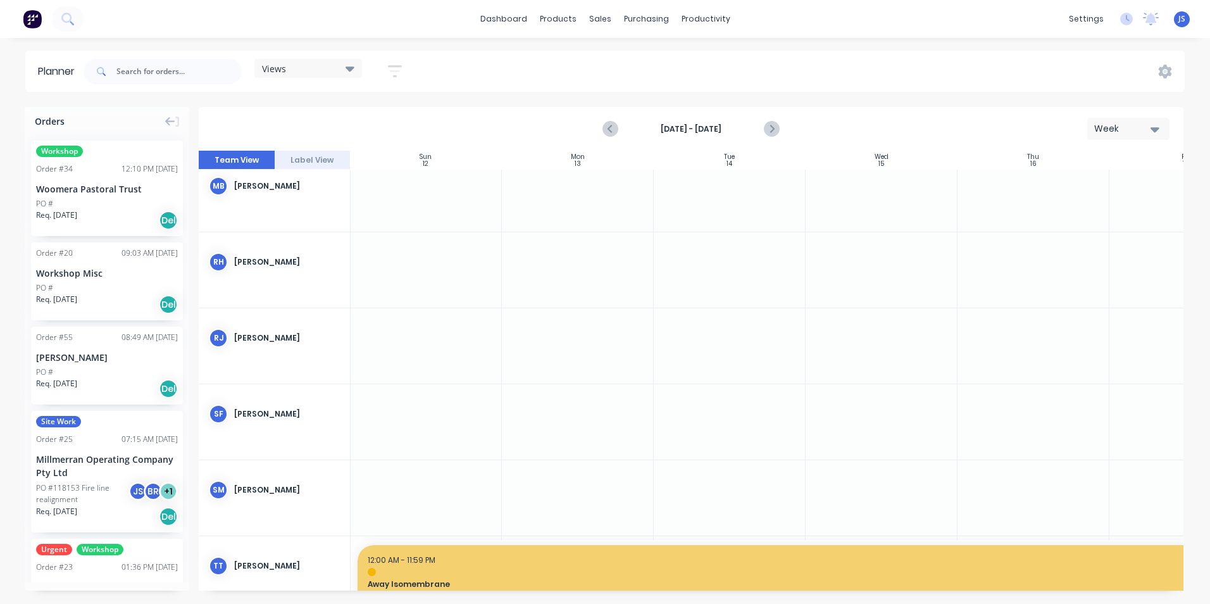
scroll to position [2151, 1]
